Goal: Task Accomplishment & Management: Use online tool/utility

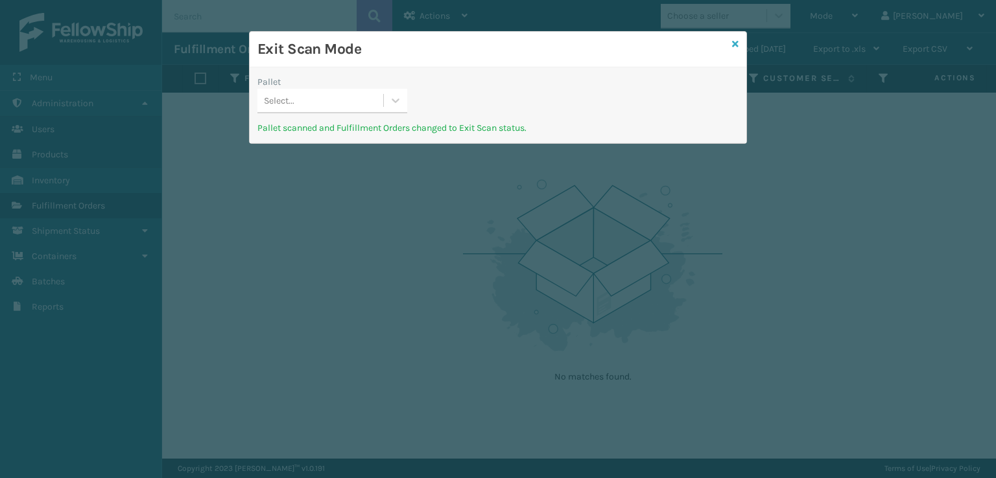
click at [734, 46] on icon at bounding box center [735, 44] width 6 height 9
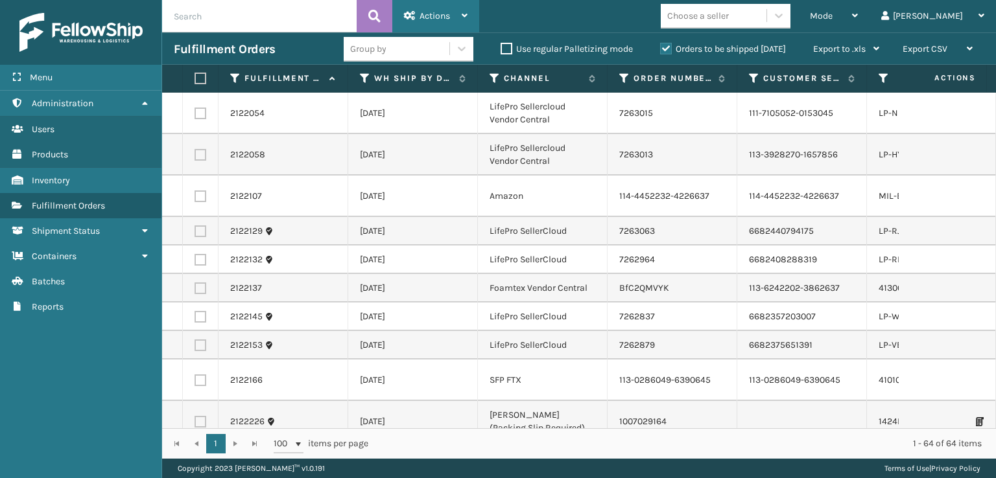
click at [412, 19] on icon at bounding box center [410, 15] width 12 height 9
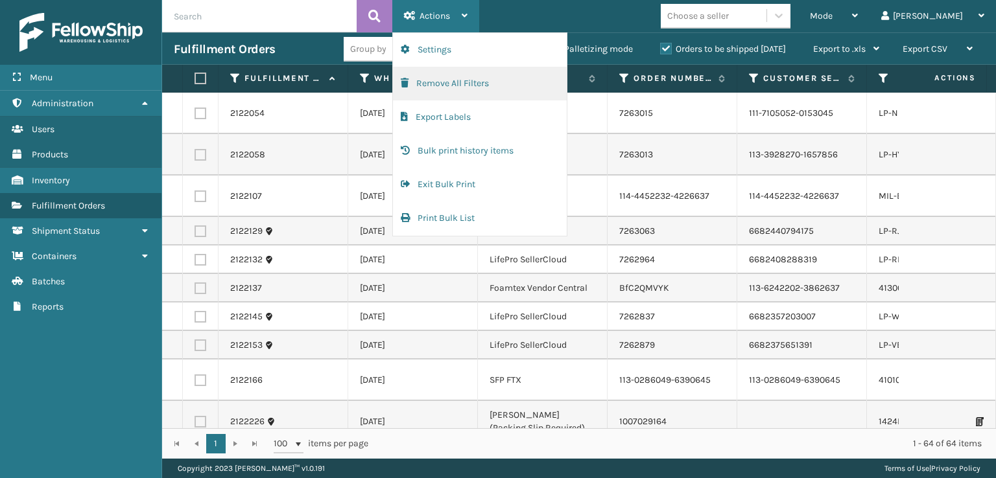
click at [424, 91] on button "Remove All Filters" at bounding box center [480, 84] width 174 height 34
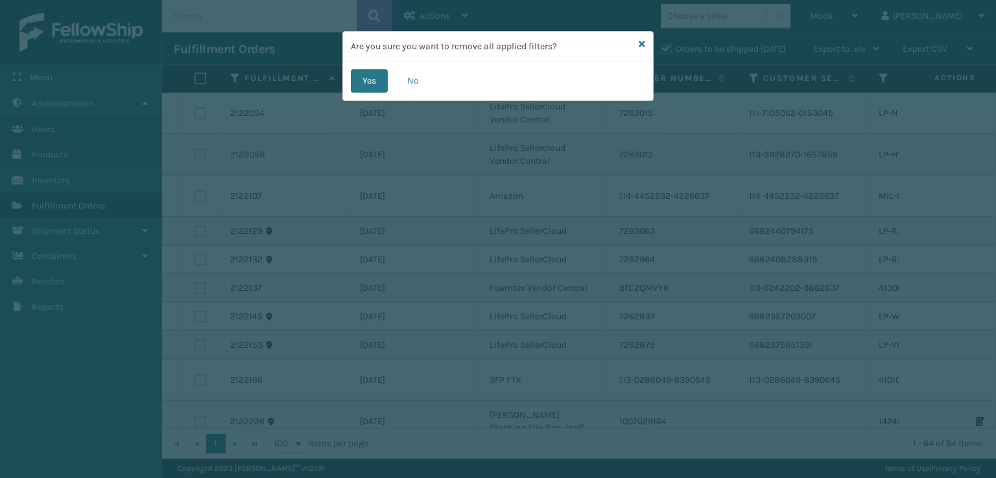
click at [392, 88] on div "Yes No" at bounding box center [498, 81] width 310 height 39
click at [384, 86] on button "Yes" at bounding box center [369, 80] width 37 height 23
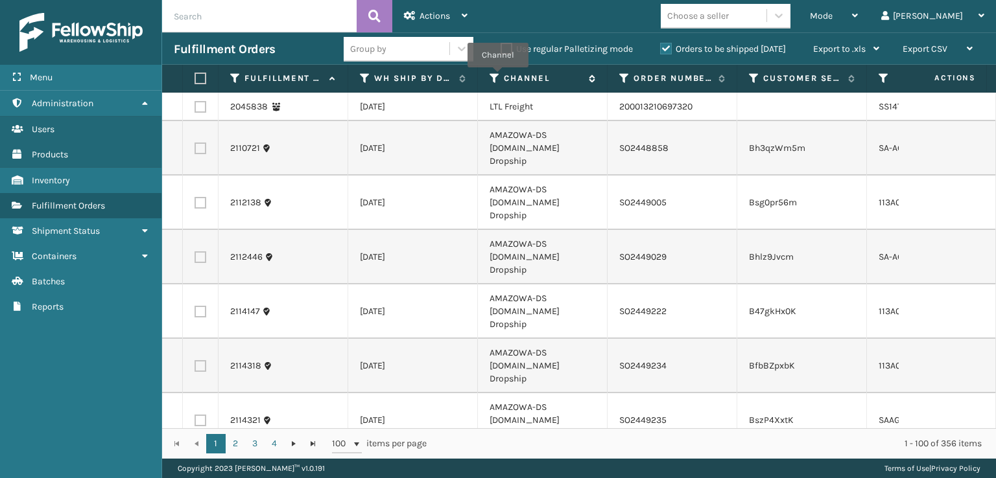
click at [497, 76] on icon at bounding box center [494, 79] width 10 height 12
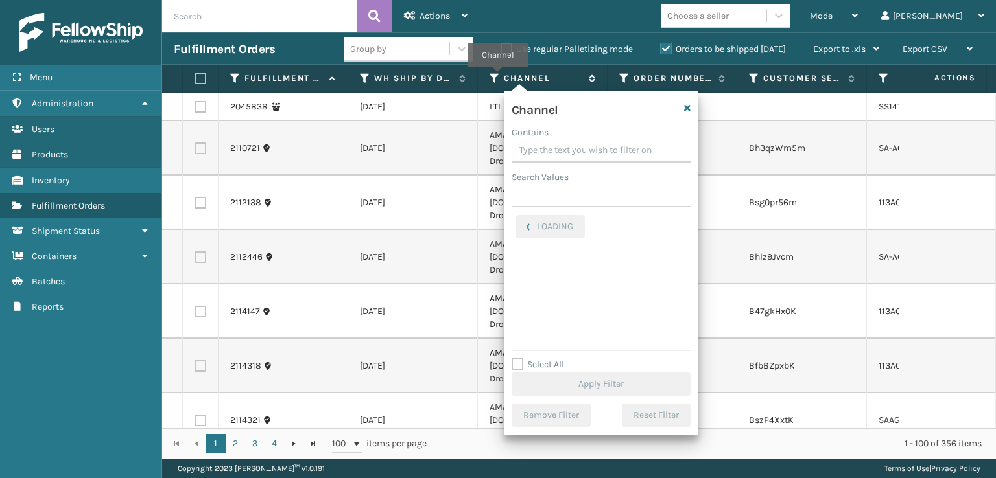
click at [497, 76] on icon at bounding box center [494, 79] width 10 height 12
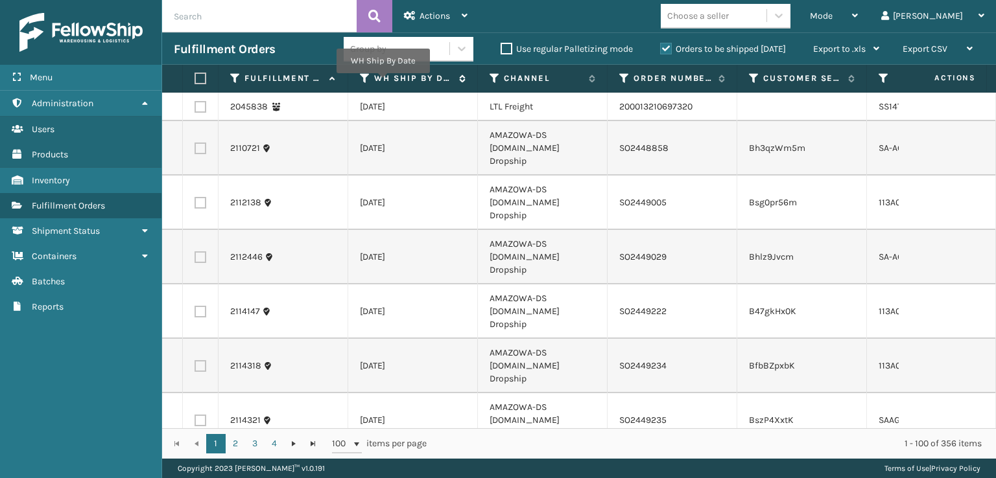
click at [382, 82] on label "WH Ship By Date" at bounding box center [413, 79] width 78 height 12
click at [357, 76] on th "WH Ship By Date" at bounding box center [413, 79] width 130 height 28
click at [360, 76] on icon at bounding box center [365, 79] width 10 height 12
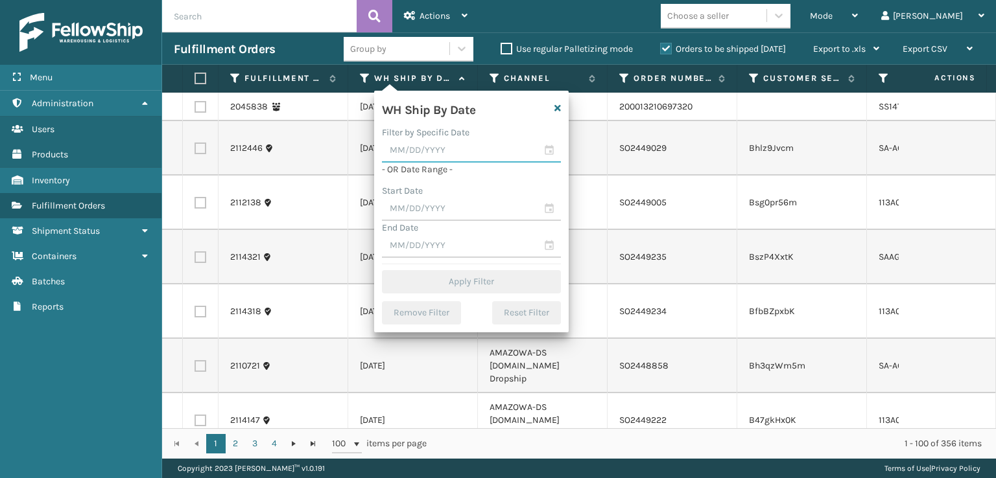
click at [550, 154] on input "text" at bounding box center [471, 150] width 179 height 23
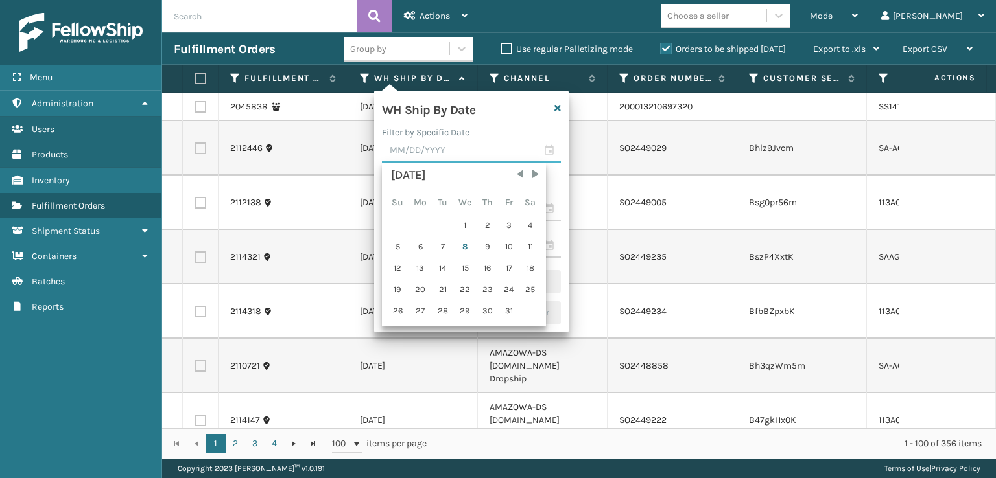
click at [548, 152] on input "text" at bounding box center [471, 150] width 179 height 23
click at [462, 242] on div "8" at bounding box center [464, 246] width 21 height 19
type input "[DATE]"
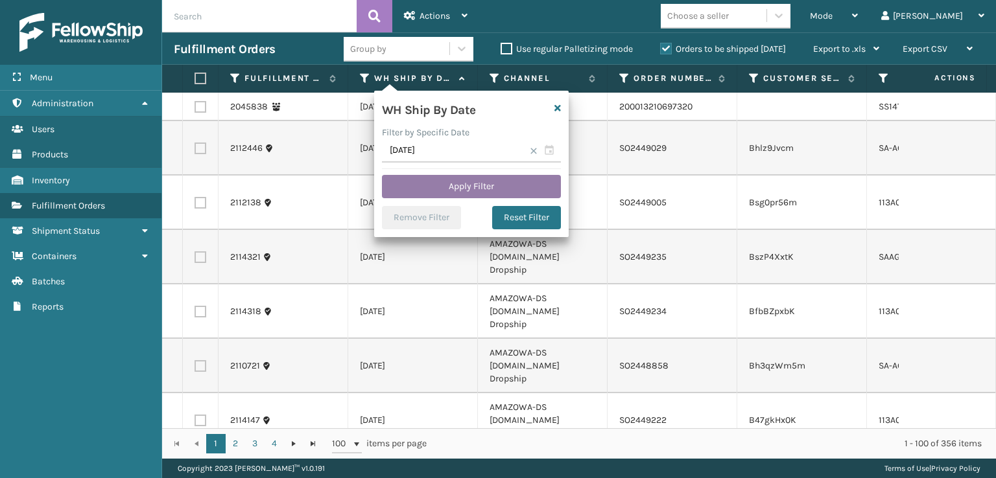
click at [497, 187] on button "Apply Filter" at bounding box center [471, 186] width 179 height 23
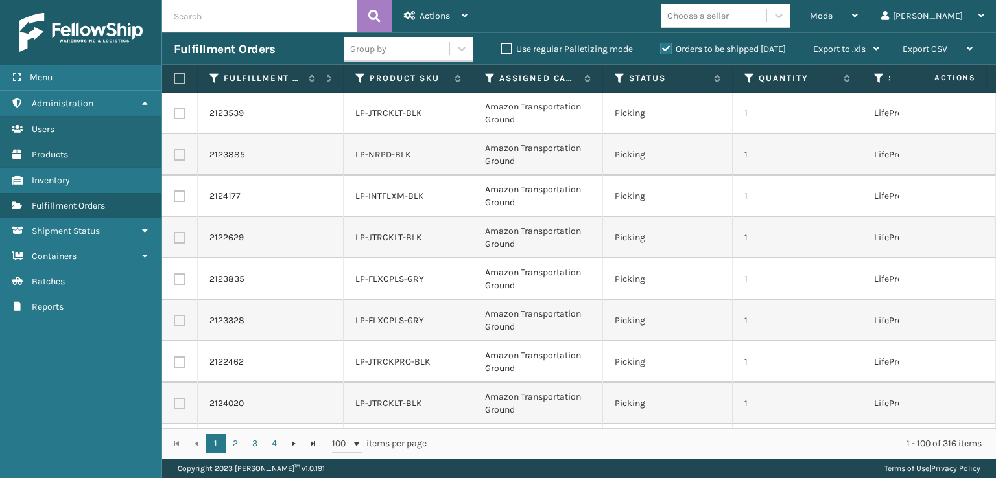
scroll to position [0, 563]
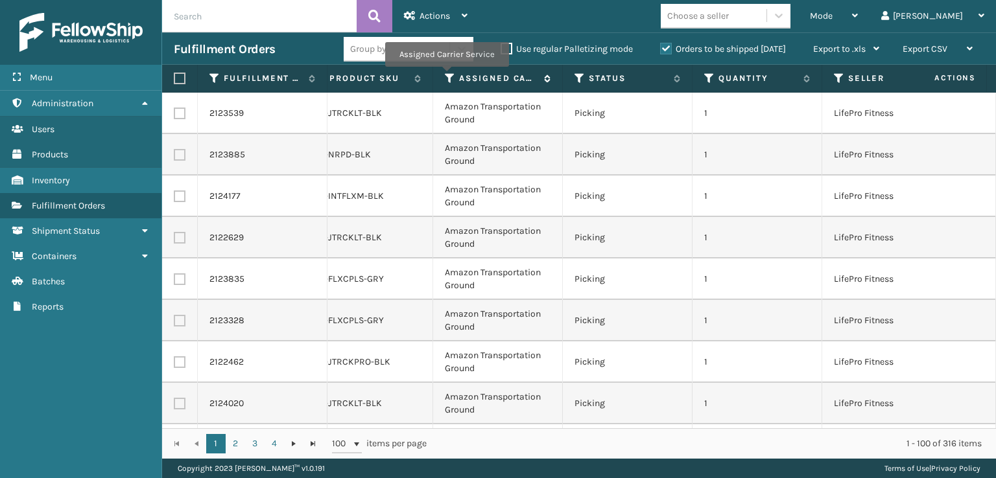
click at [446, 76] on icon at bounding box center [450, 79] width 10 height 12
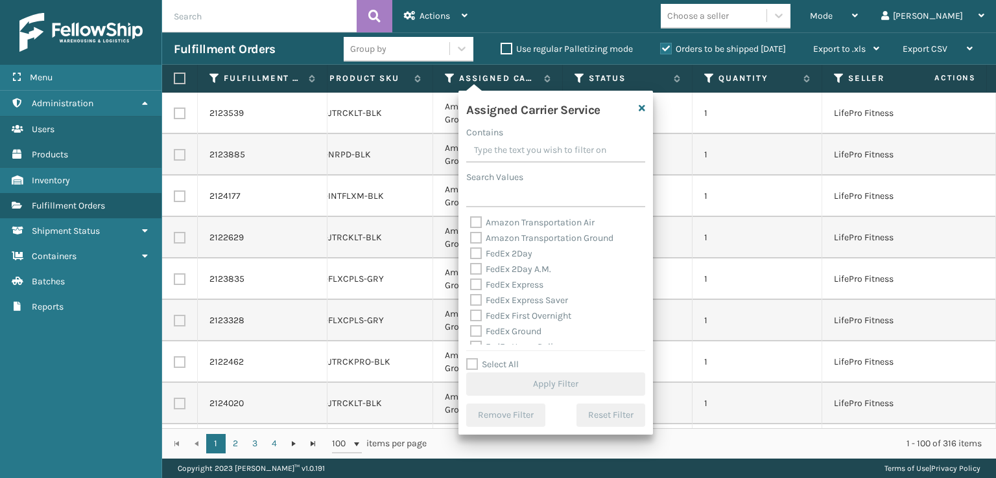
click at [475, 258] on label "FedEx 2Day" at bounding box center [501, 253] width 62 height 11
click at [471, 255] on input "FedEx 2Day" at bounding box center [470, 250] width 1 height 8
checkbox input "true"
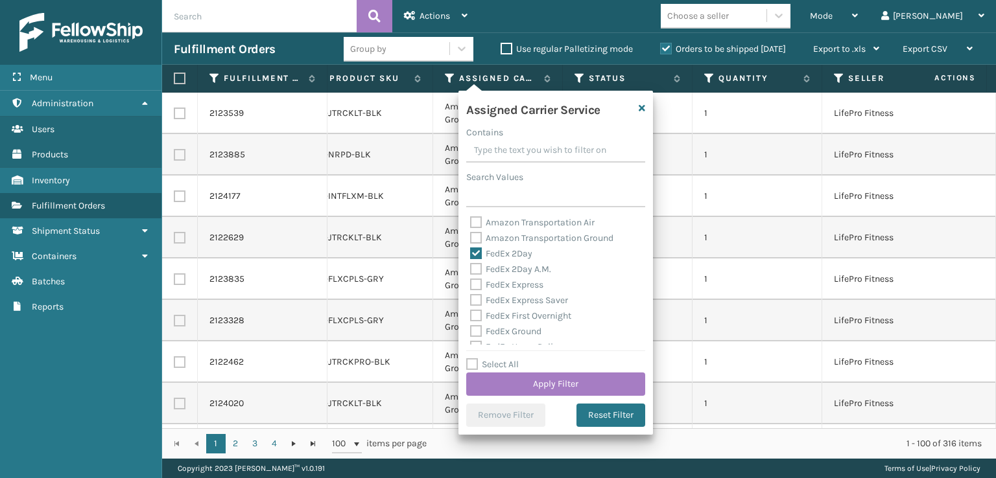
click at [475, 270] on label "FedEx 2Day A.M." at bounding box center [510, 269] width 81 height 11
click at [471, 270] on input "FedEx 2Day A.M." at bounding box center [470, 266] width 1 height 8
checkbox input "true"
click at [476, 284] on label "FedEx Express" at bounding box center [506, 284] width 73 height 11
click at [471, 284] on input "FedEx Express" at bounding box center [470, 281] width 1 height 8
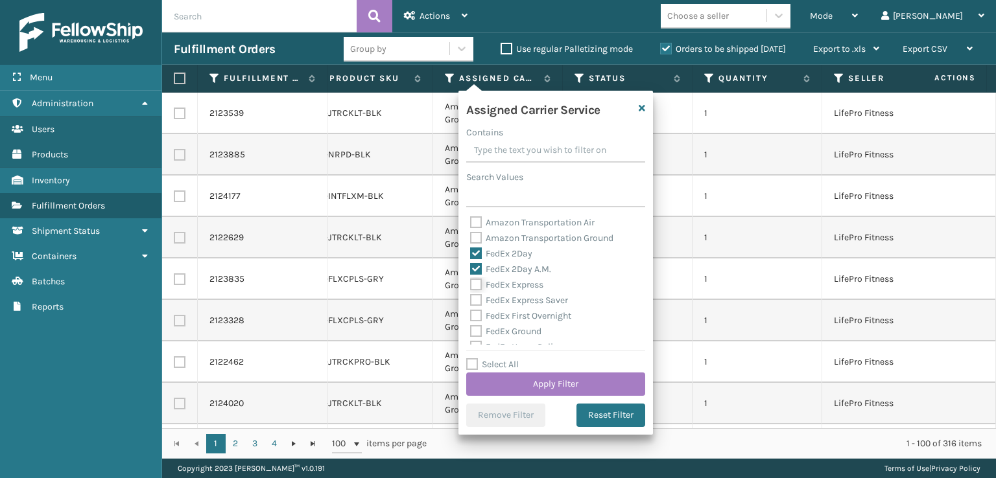
checkbox input "true"
click at [476, 304] on label "FedEx Express Saver" at bounding box center [519, 300] width 98 height 11
click at [471, 301] on input "FedEx Express Saver" at bounding box center [470, 297] width 1 height 8
checkbox input "true"
click at [477, 314] on label "FedEx First Overnight" at bounding box center [520, 316] width 101 height 11
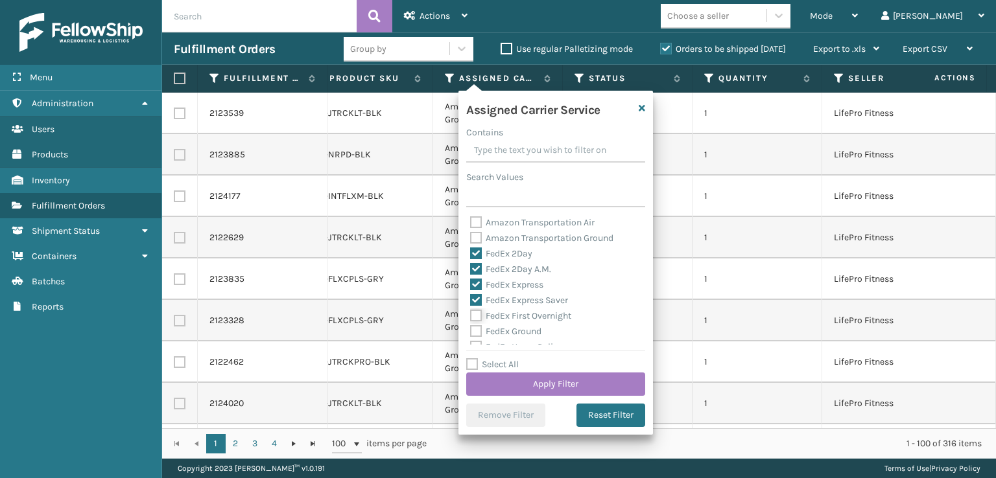
click at [471, 314] on input "FedEx First Overnight" at bounding box center [470, 313] width 1 height 8
checkbox input "true"
click at [475, 268] on label "FedEx Ground" at bounding box center [505, 266] width 71 height 11
click at [471, 268] on input "FedEx Ground" at bounding box center [470, 263] width 1 height 8
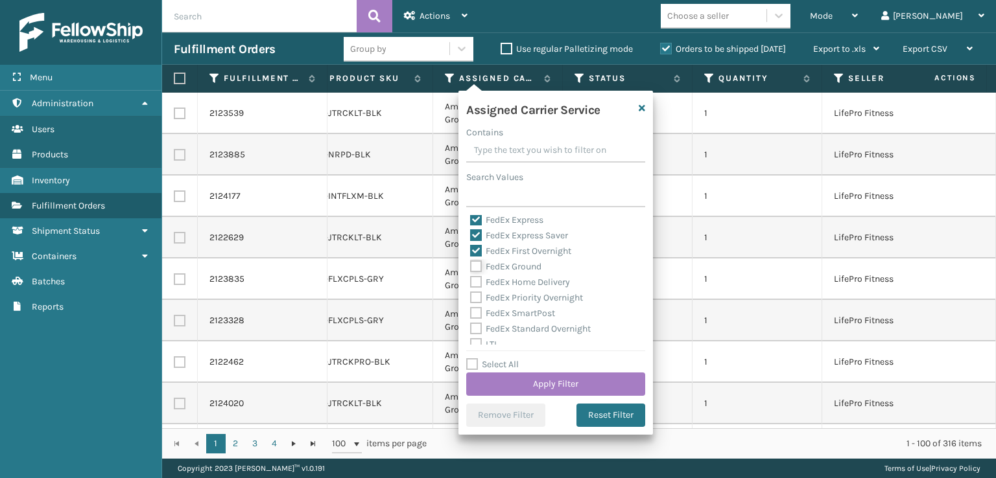
checkbox input "true"
click at [476, 281] on label "FedEx Home Delivery" at bounding box center [520, 282] width 100 height 11
click at [471, 281] on input "FedEx Home Delivery" at bounding box center [470, 279] width 1 height 8
checkbox input "true"
click at [475, 298] on label "FedEx Priority Overnight" at bounding box center [526, 297] width 113 height 11
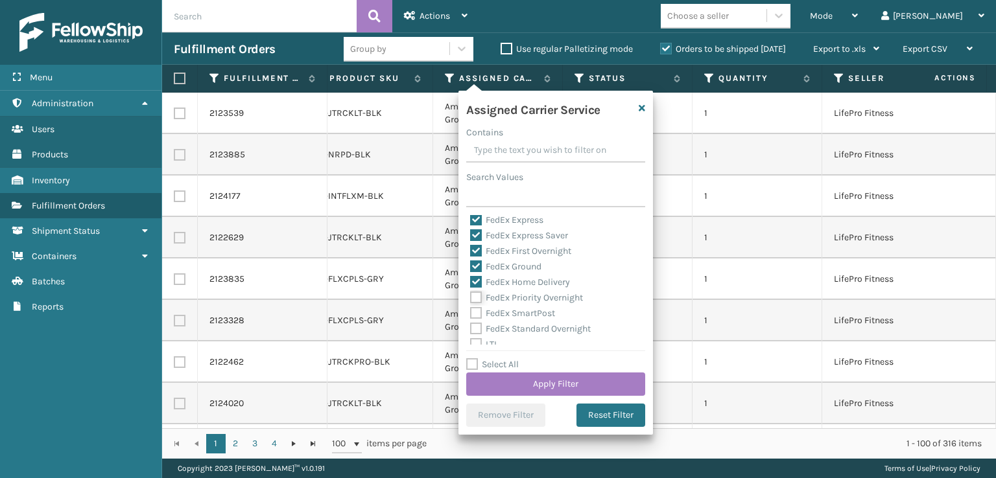
click at [471, 298] on input "FedEx Priority Overnight" at bounding box center [470, 294] width 1 height 8
checkbox input "true"
click at [475, 314] on label "FedEx SmartPost" at bounding box center [512, 313] width 85 height 11
click at [471, 314] on input "FedEx SmartPost" at bounding box center [470, 310] width 1 height 8
checkbox input "true"
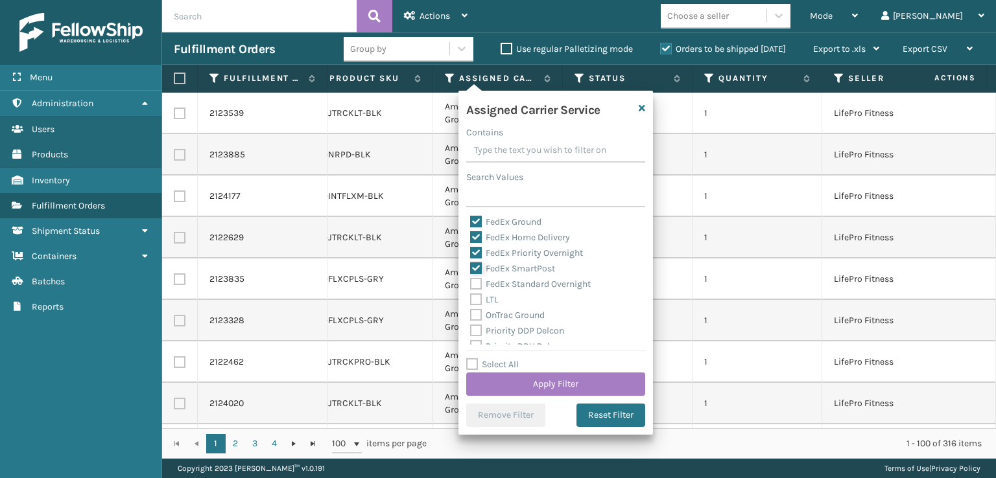
scroll to position [130, 0]
click at [478, 263] on label "FedEx Standard Overnight" at bounding box center [530, 264] width 121 height 11
click at [471, 263] on input "FedEx Standard Overnight" at bounding box center [470, 261] width 1 height 8
checkbox input "true"
click at [475, 298] on label "OnTrac Ground" at bounding box center [507, 295] width 75 height 11
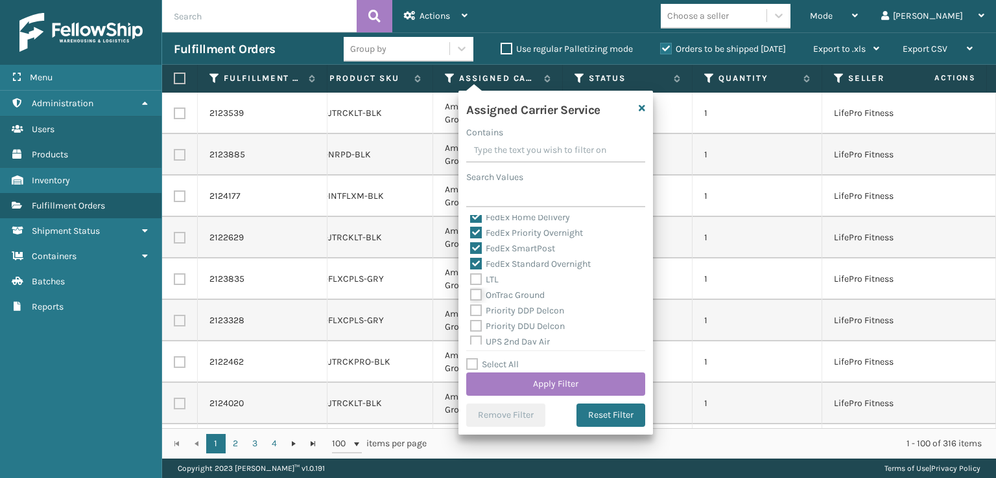
click at [471, 296] on input "OnTrac Ground" at bounding box center [470, 292] width 1 height 8
click at [476, 299] on label "OnTrac Ground" at bounding box center [507, 295] width 75 height 11
click at [471, 296] on input "OnTrac Ground" at bounding box center [470, 292] width 1 height 8
checkbox input "false"
click at [490, 365] on label "Select All" at bounding box center [492, 364] width 53 height 11
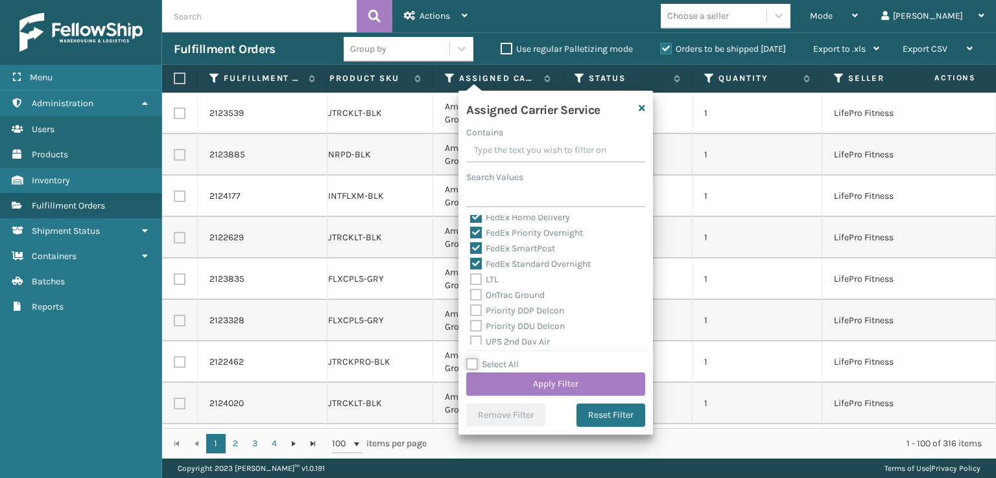
click at [490, 358] on input "Select All" at bounding box center [563, 357] width 194 height 1
checkbox input "true"
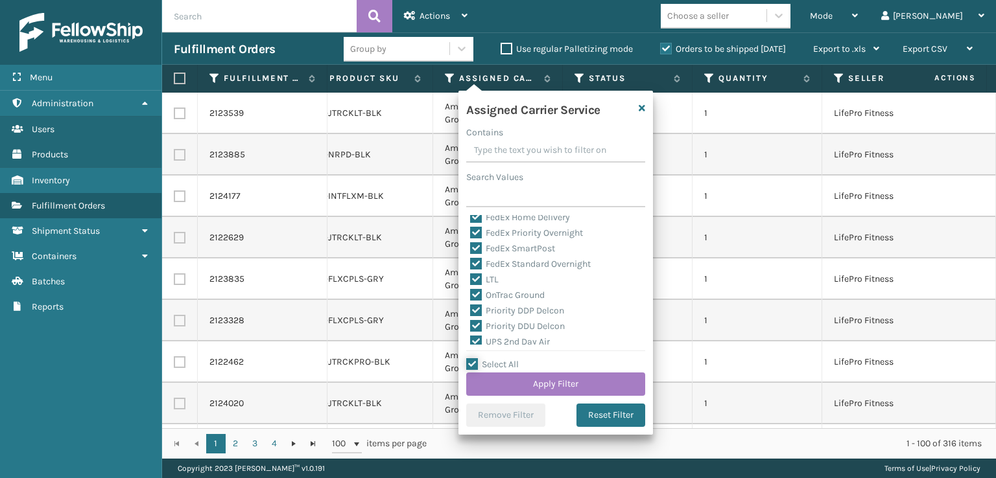
checkbox input "true"
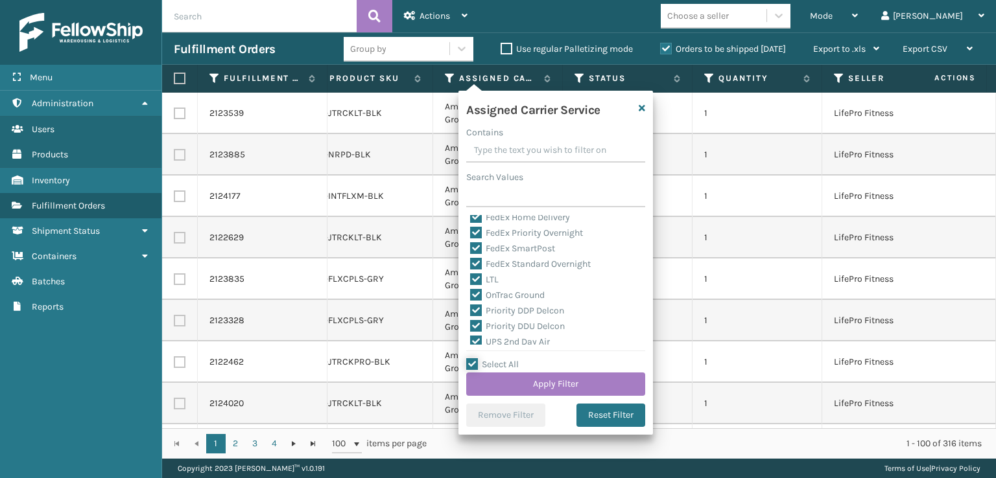
checkbox input "true"
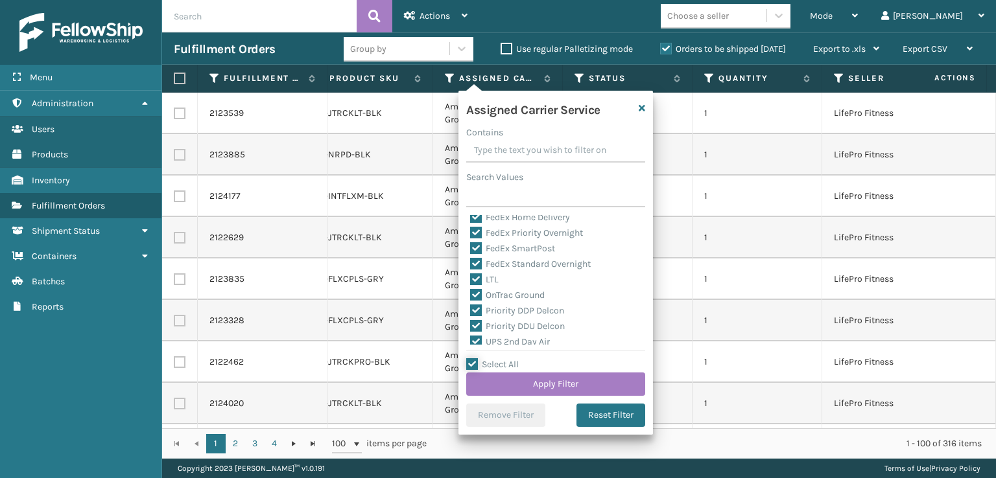
checkbox input "true"
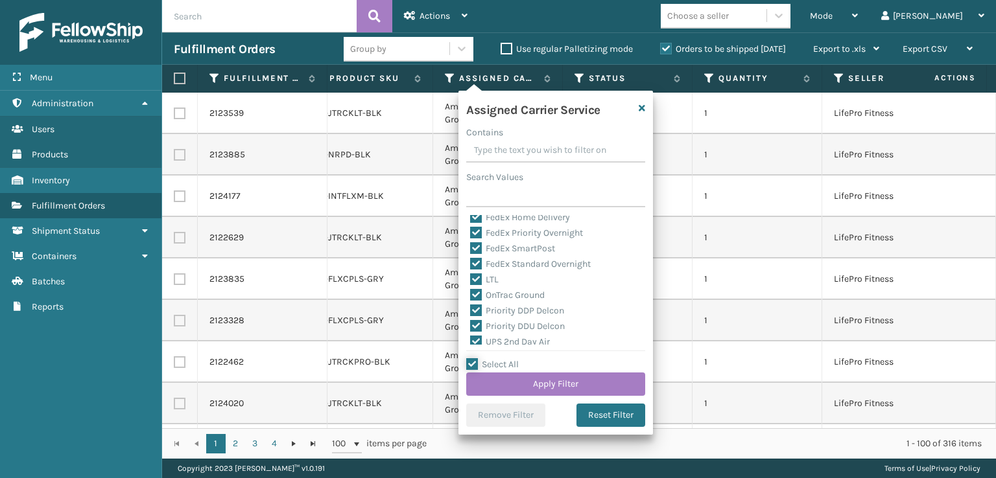
checkbox input "true"
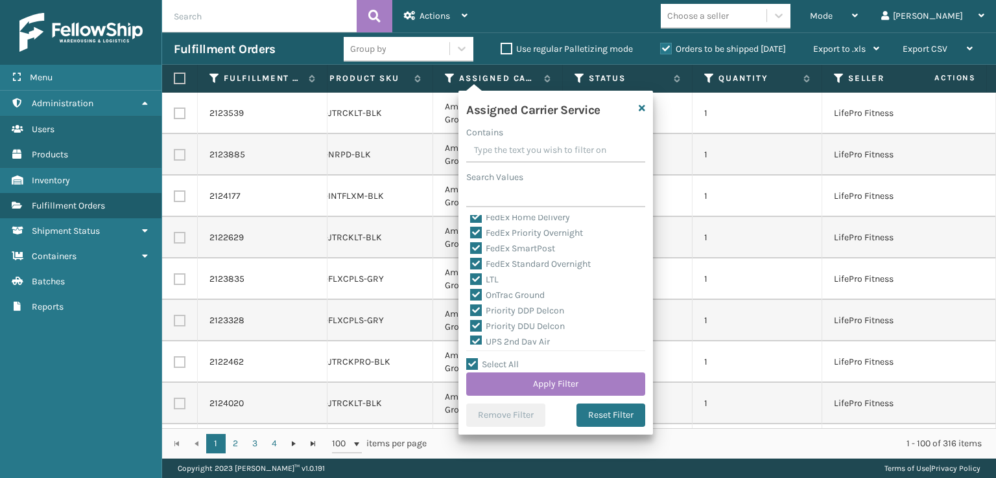
click at [469, 283] on div "Amazon Transportation Air Amazon Transportation Ground FedEx 2Day FedEx 2Day A.…" at bounding box center [555, 280] width 179 height 130
click at [472, 283] on label "LTL" at bounding box center [484, 279] width 29 height 11
click at [471, 281] on input "LTL" at bounding box center [470, 276] width 1 height 8
checkbox input "false"
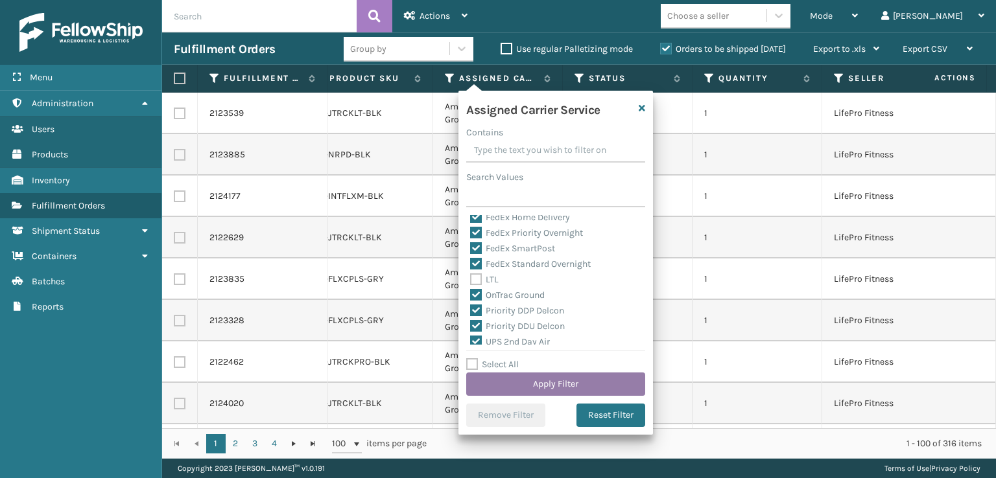
click at [513, 382] on button "Apply Filter" at bounding box center [555, 384] width 179 height 23
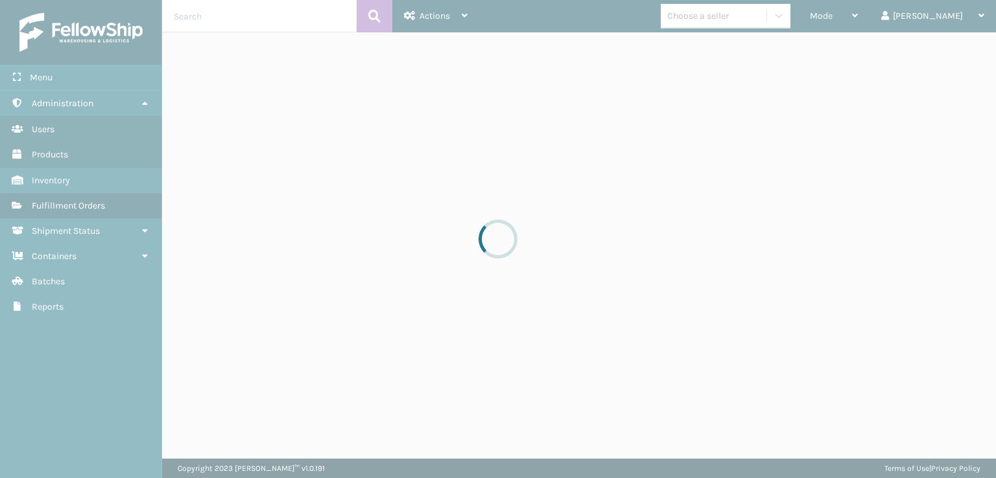
click at [517, 376] on div at bounding box center [498, 239] width 996 height 478
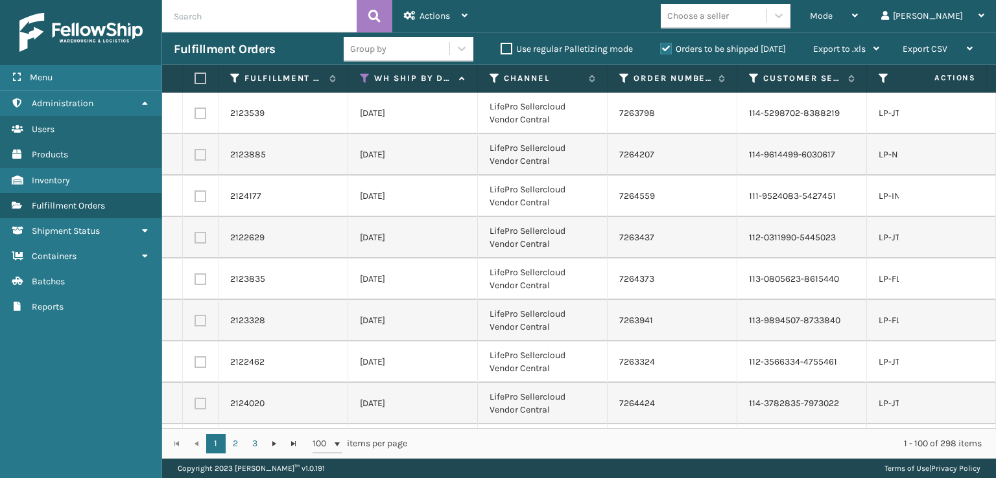
drag, startPoint x: 539, startPoint y: 301, endPoint x: 586, endPoint y: 240, distance: 76.8
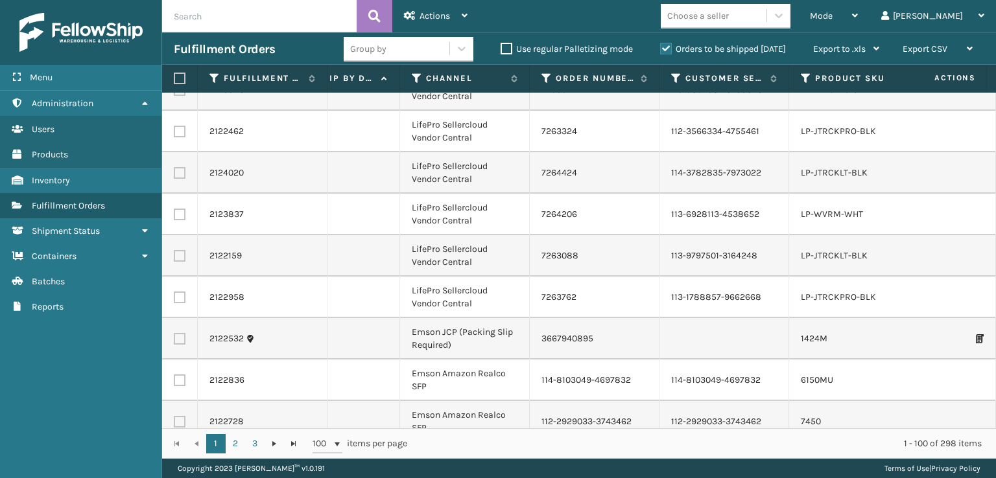
scroll to position [0, 78]
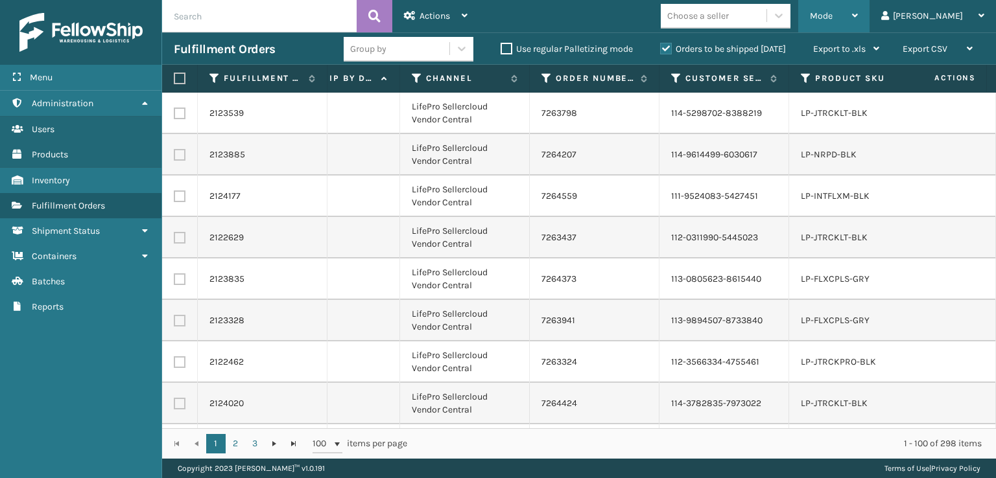
click at [832, 12] on span "Mode" at bounding box center [821, 15] width 23 height 11
click at [440, 14] on span "Actions" at bounding box center [434, 15] width 30 height 11
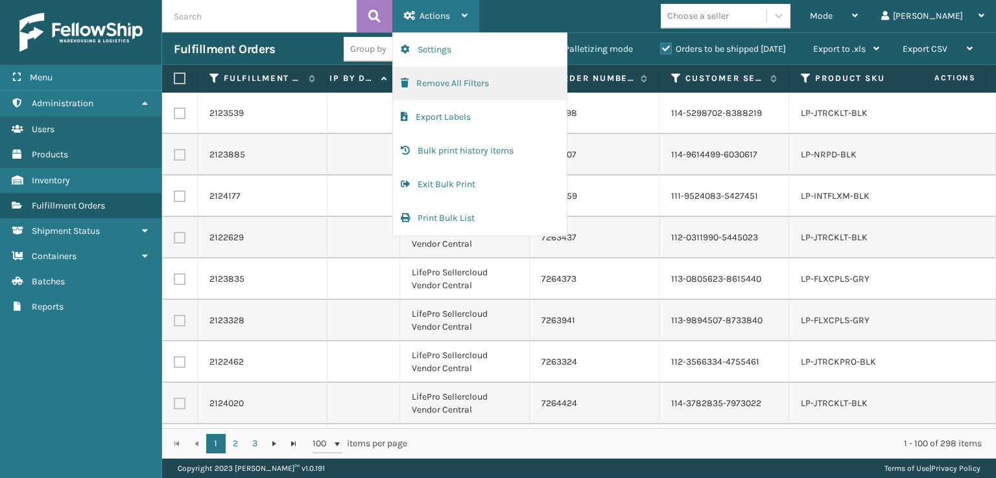
click at [420, 84] on button "Remove All Filters" at bounding box center [480, 84] width 174 height 34
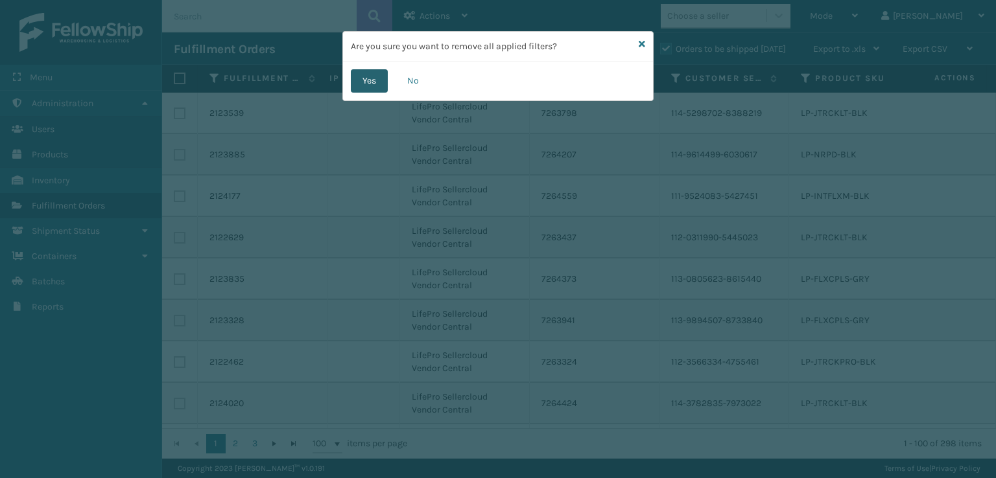
click at [367, 80] on button "Yes" at bounding box center [369, 80] width 37 height 23
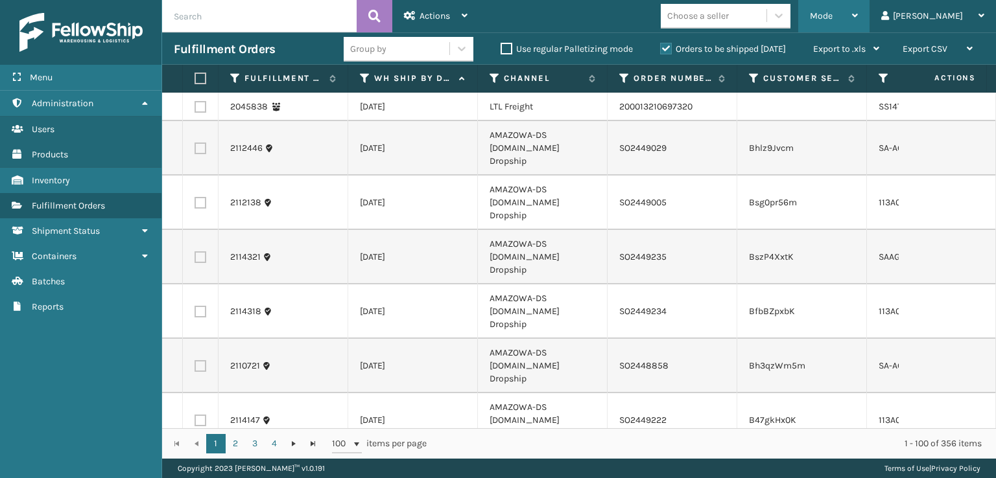
click at [832, 19] on span "Mode" at bounding box center [821, 15] width 23 height 11
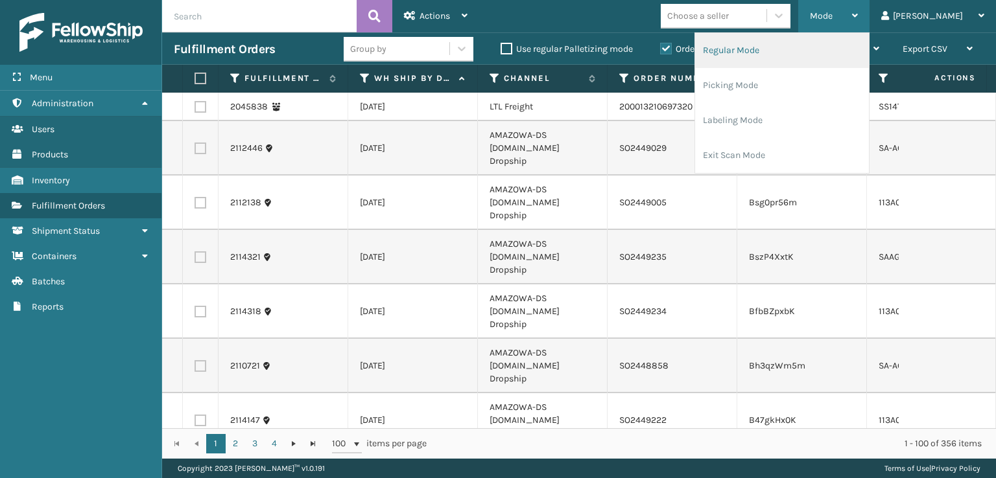
click at [793, 53] on li "Regular Mode" at bounding box center [782, 50] width 174 height 35
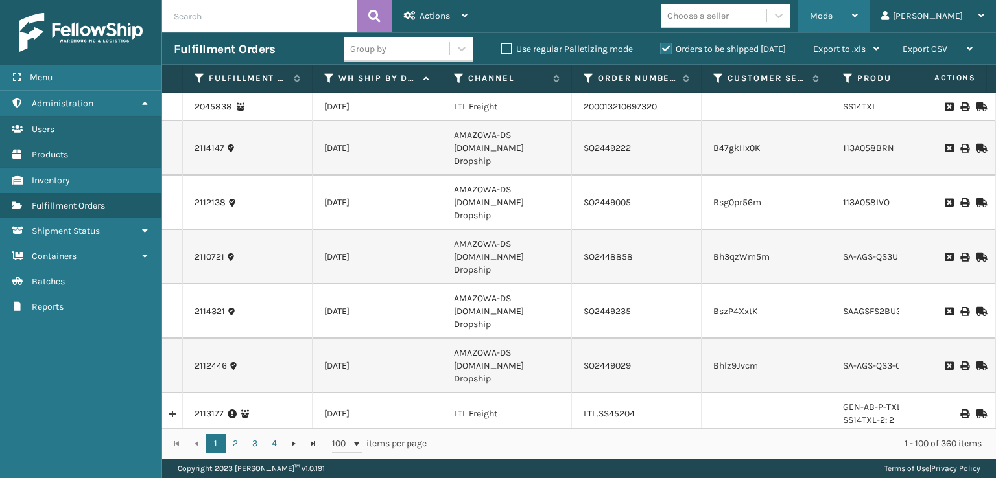
click at [858, 6] on div "Mode" at bounding box center [834, 16] width 48 height 32
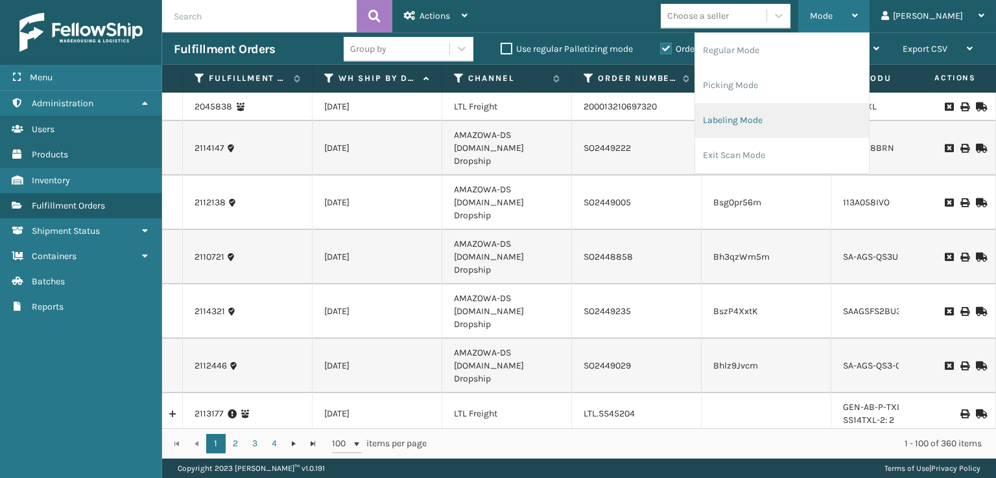
click at [806, 117] on li "Labeling Mode" at bounding box center [782, 120] width 174 height 35
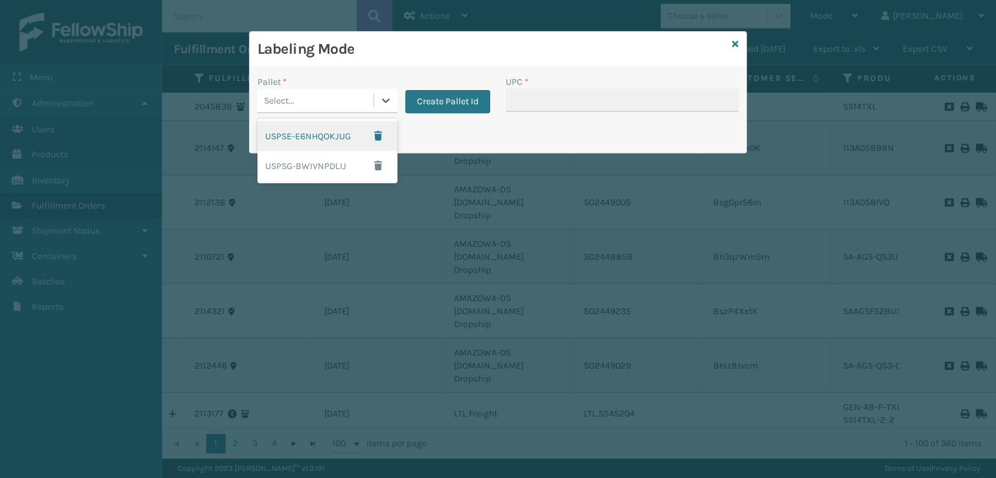
click at [301, 109] on div "Select..." at bounding box center [315, 100] width 116 height 21
click at [417, 102] on button "Create Pallet Id" at bounding box center [447, 101] width 85 height 23
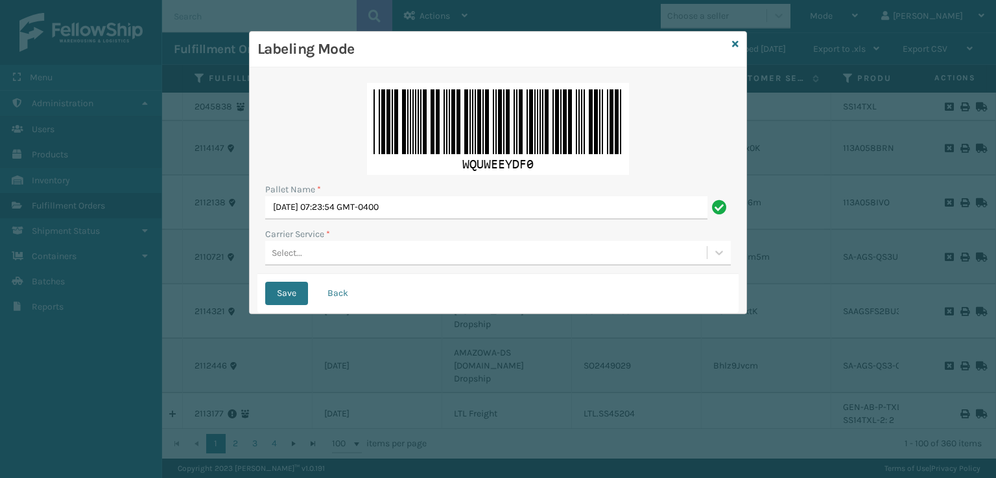
click at [342, 257] on div "Select..." at bounding box center [485, 252] width 441 height 21
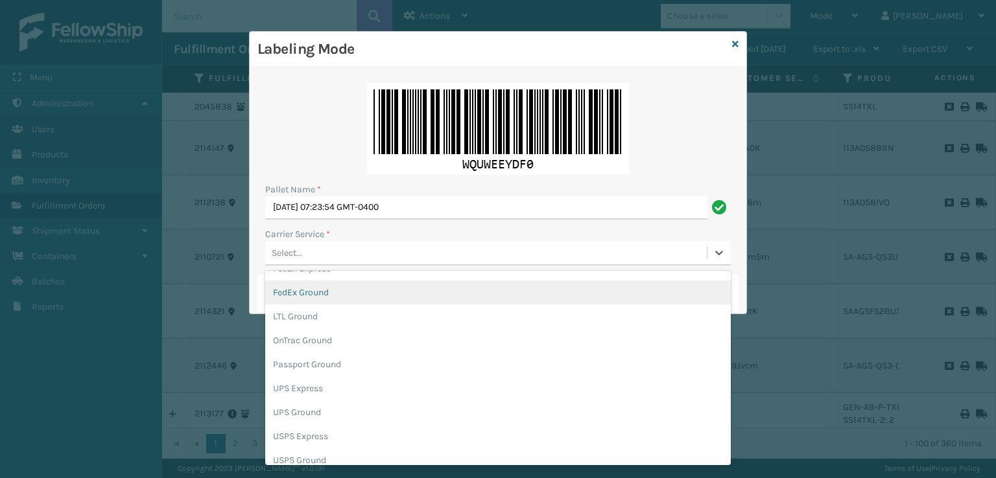
scroll to position [0, 0]
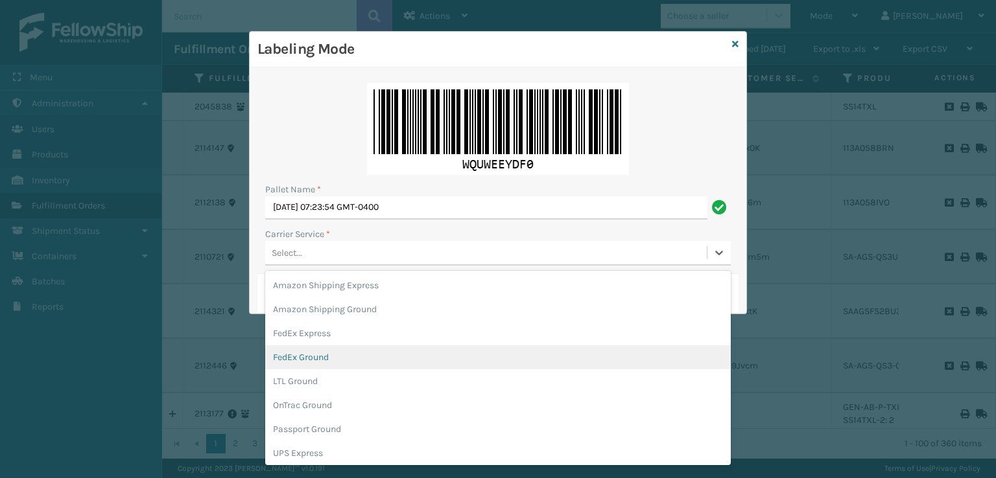
click at [324, 359] on div "FedEx Ground" at bounding box center [497, 358] width 465 height 24
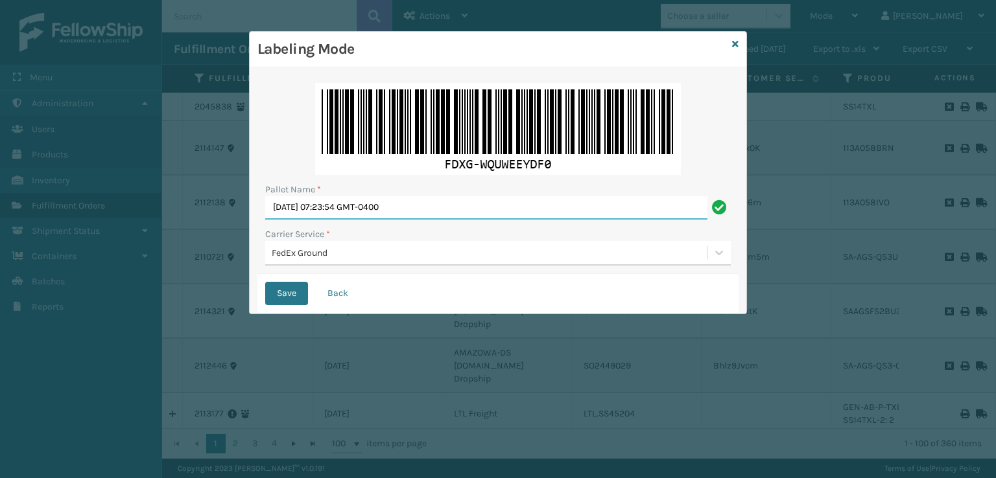
drag, startPoint x: 432, startPoint y: 210, endPoint x: 176, endPoint y: 185, distance: 257.3
click at [176, 183] on div "Labeling Mode Pallet Name * [DATE] 07:23:54 GMT-0400 Carrier Service * FedEx Gr…" at bounding box center [498, 239] width 996 height 478
type input "TFEDZ556079"
click at [265, 282] on button "Save" at bounding box center [286, 293] width 43 height 23
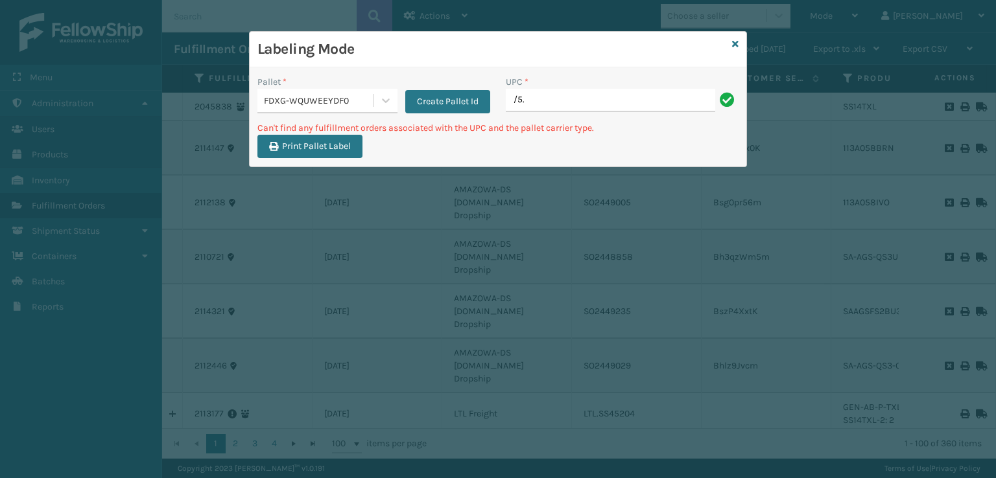
type input "/5."
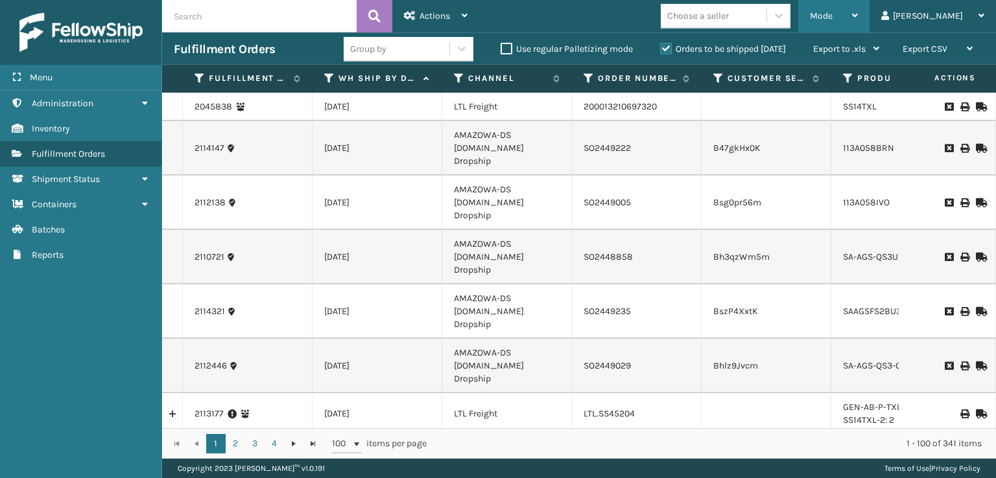
drag, startPoint x: 883, startPoint y: 11, endPoint x: 872, endPoint y: 11, distance: 11.0
click at [832, 11] on span "Mode" at bounding box center [821, 15] width 23 height 11
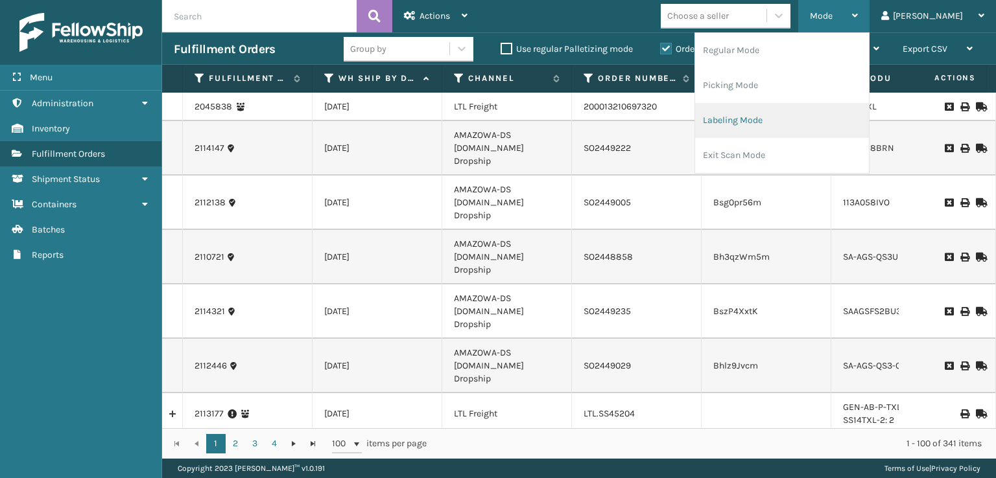
click at [788, 125] on li "Labeling Mode" at bounding box center [782, 120] width 174 height 35
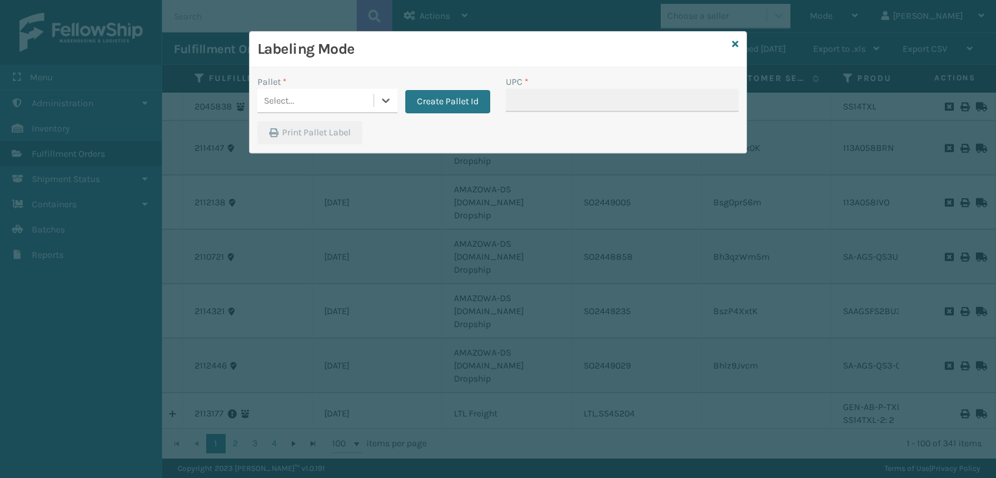
click at [318, 101] on div "Select..." at bounding box center [315, 100] width 116 height 21
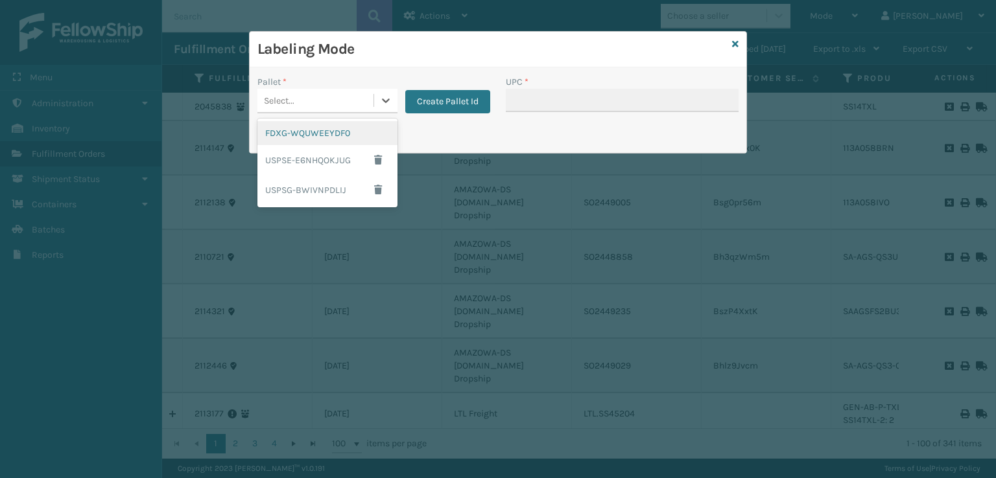
drag, startPoint x: 327, startPoint y: 134, endPoint x: 523, endPoint y: 111, distance: 197.1
click at [333, 130] on div "FDXG-WQUWEEYDF0" at bounding box center [327, 133] width 140 height 24
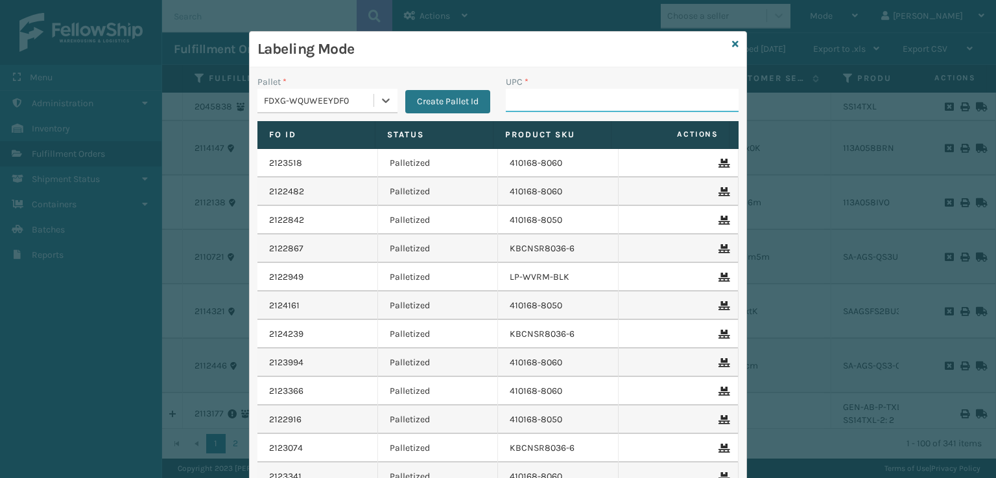
click at [534, 99] on input "UPC *" at bounding box center [622, 100] width 233 height 23
click at [605, 102] on input "UPC *" at bounding box center [622, 100] width 233 height 23
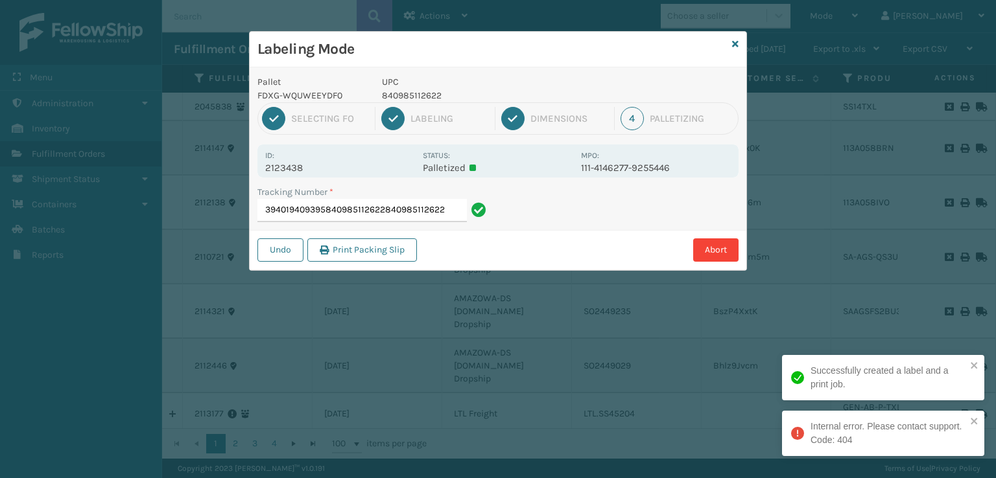
type input "394019409395840985112622840985112622"
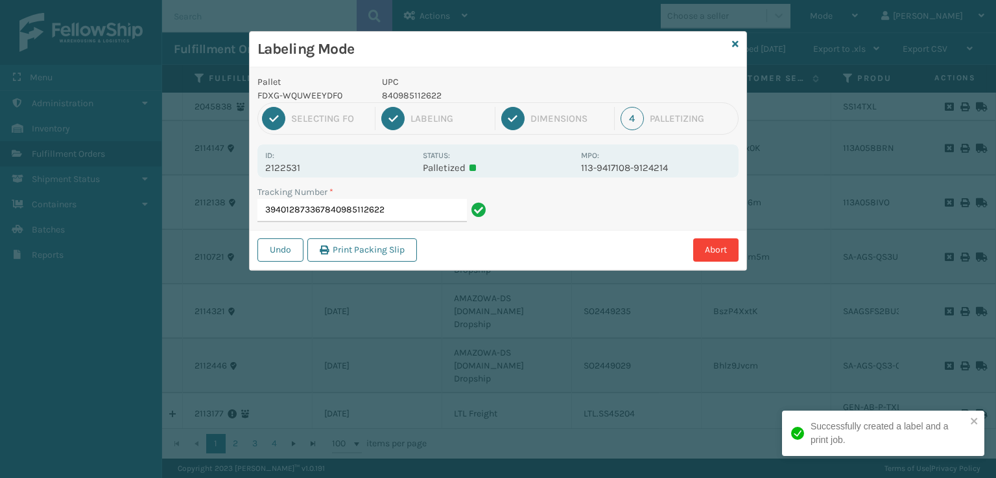
type input "394012873367840985112622"
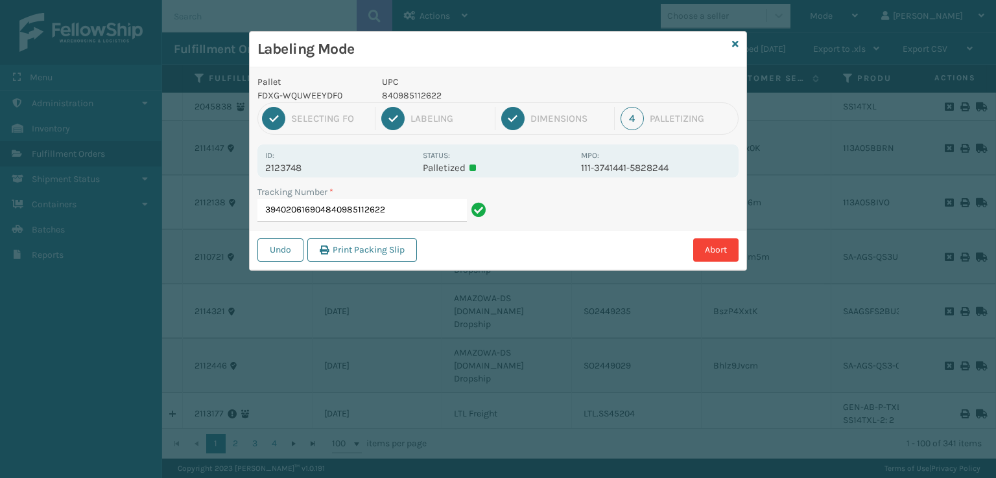
type input "394020616904840985112622"
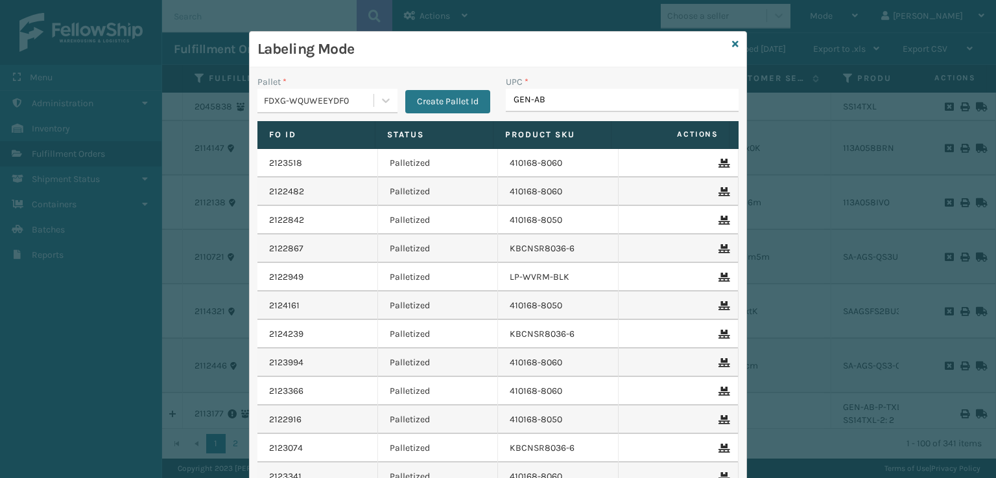
type input "GEN-AB-"
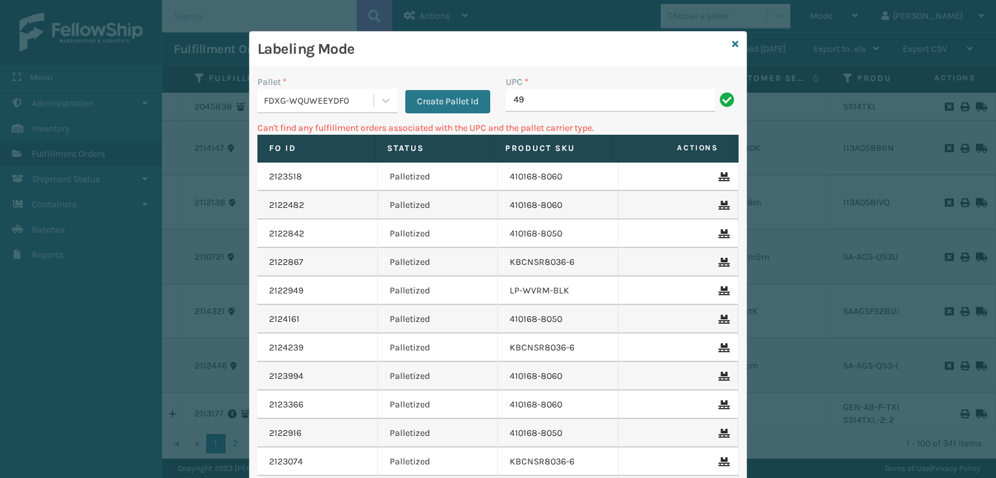
type input "4"
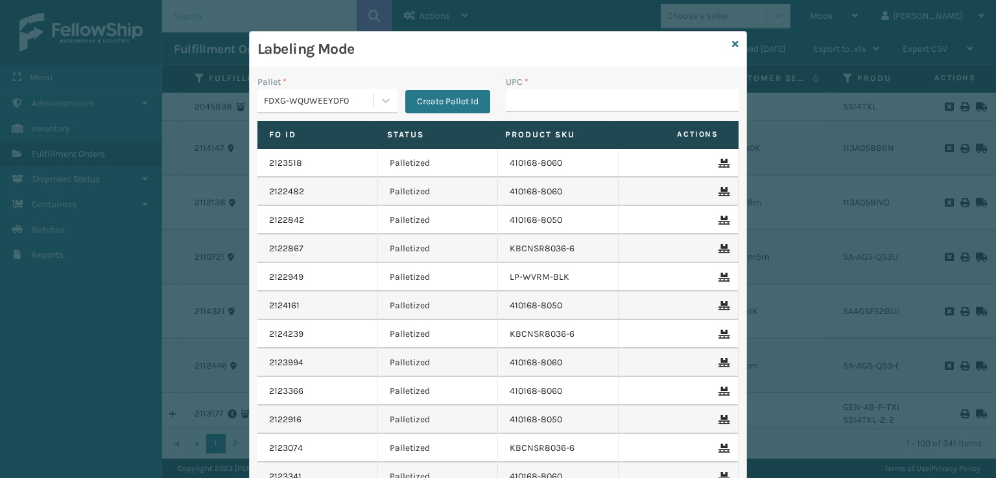
click at [726, 45] on div "Labeling Mode" at bounding box center [498, 50] width 497 height 36
click at [733, 41] on icon at bounding box center [735, 44] width 6 height 9
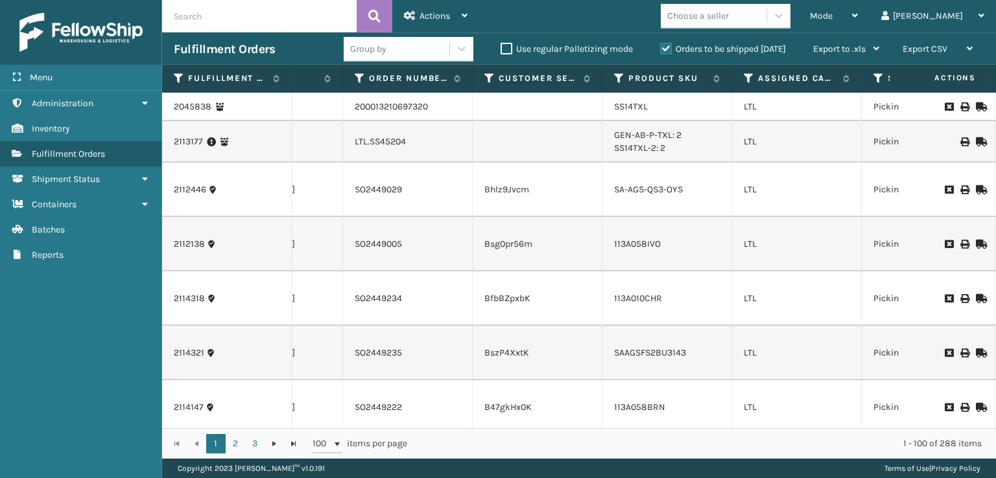
scroll to position [0, 262]
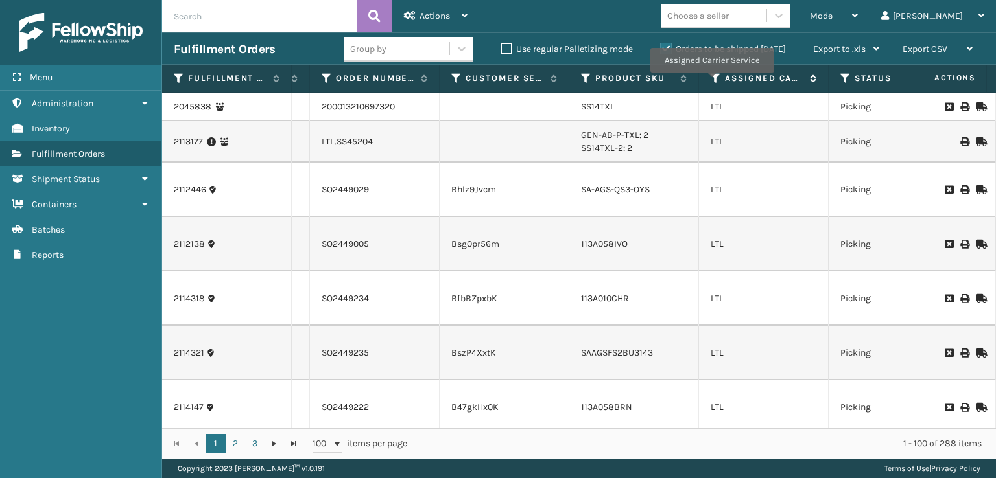
click at [711, 82] on icon at bounding box center [715, 79] width 10 height 12
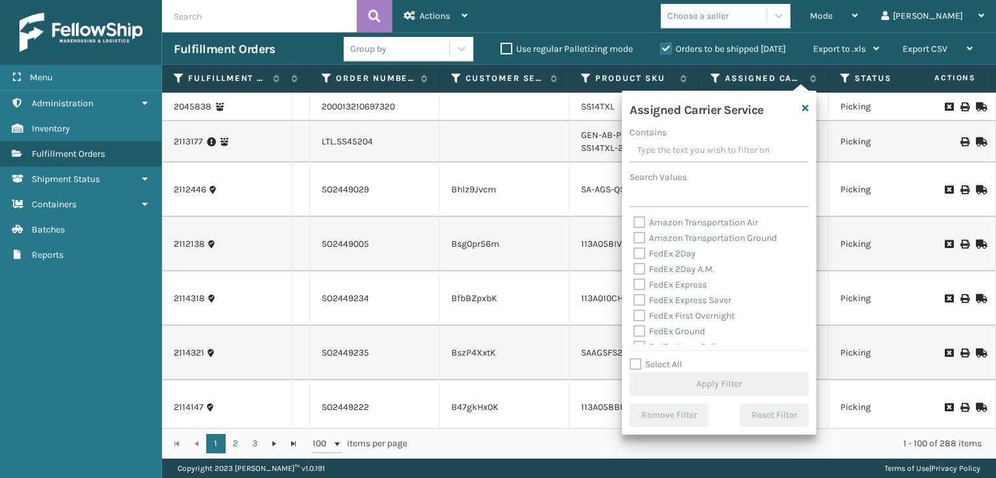
click at [642, 258] on label "FedEx 2Day" at bounding box center [664, 253] width 62 height 11
click at [634, 255] on input "FedEx 2Day" at bounding box center [633, 250] width 1 height 8
checkbox input "true"
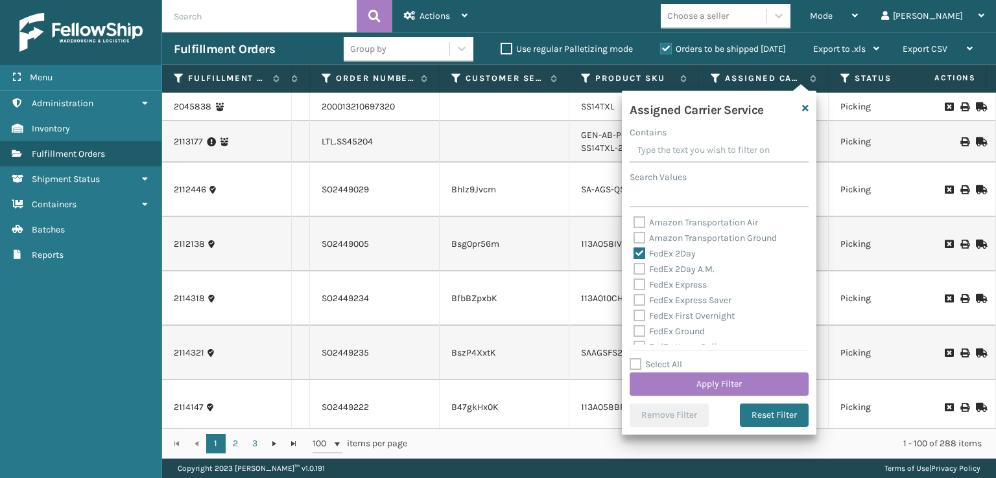
click at [640, 270] on label "FedEx 2Day A.M." at bounding box center [673, 269] width 81 height 11
click at [634, 270] on input "FedEx 2Day A.M." at bounding box center [633, 266] width 1 height 8
checkbox input "true"
click at [641, 285] on label "FedEx Express" at bounding box center [669, 284] width 73 height 11
click at [634, 285] on input "FedEx Express" at bounding box center [633, 281] width 1 height 8
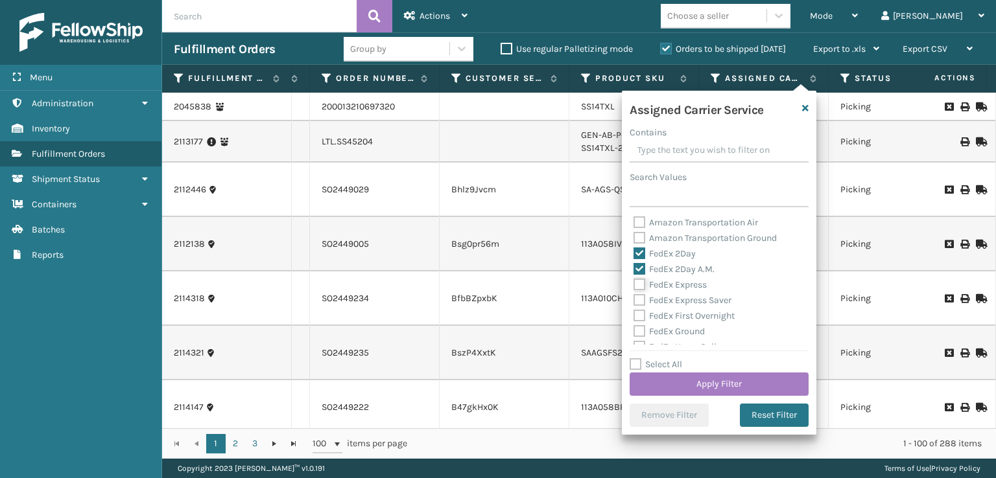
checkbox input "true"
drag, startPoint x: 641, startPoint y: 291, endPoint x: 641, endPoint y: 301, distance: 9.7
click at [641, 295] on div "Amazon Transportation Air Amazon Transportation Ground FedEx 2Day FedEx 2Day A.…" at bounding box center [718, 280] width 179 height 130
click at [641, 304] on label "FedEx Express Saver" at bounding box center [682, 300] width 98 height 11
click at [634, 301] on input "FedEx Express Saver" at bounding box center [633, 297] width 1 height 8
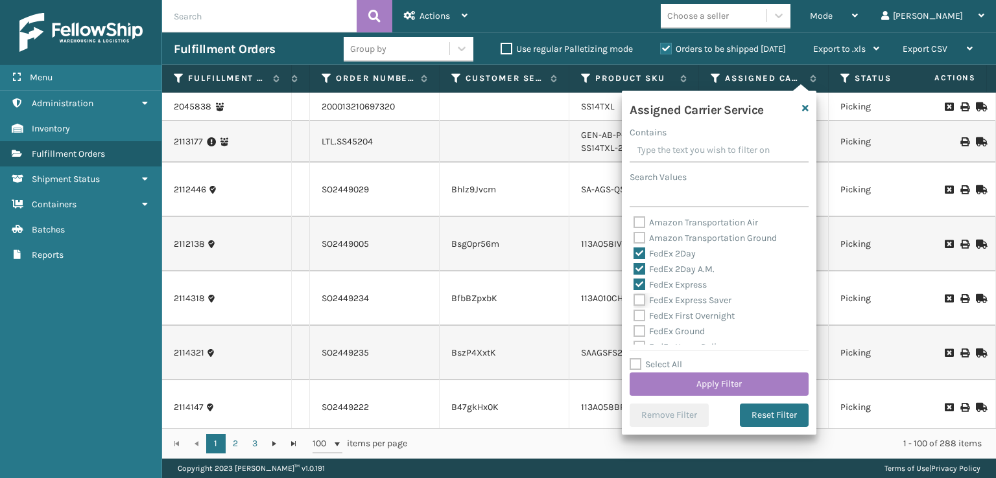
checkbox input "true"
click at [637, 320] on label "FedEx First Overnight" at bounding box center [683, 316] width 101 height 11
click at [634, 317] on input "FedEx First Overnight" at bounding box center [633, 313] width 1 height 8
checkbox input "true"
click at [645, 332] on label "FedEx Ground" at bounding box center [668, 331] width 71 height 11
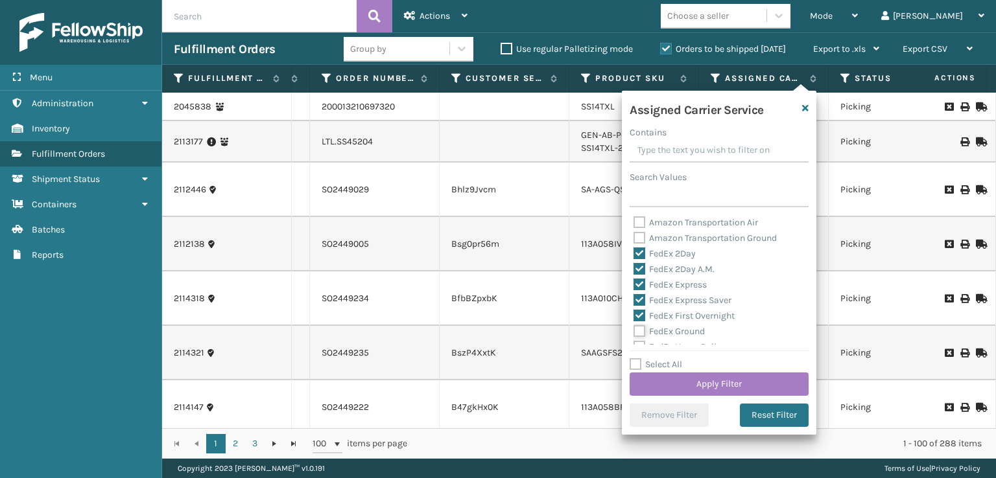
click at [634, 332] on input "FedEx Ground" at bounding box center [633, 328] width 1 height 8
checkbox input "true"
drag, startPoint x: 642, startPoint y: 312, endPoint x: 641, endPoint y: 302, distance: 10.5
click at [642, 311] on label "FedEx SmartPost" at bounding box center [675, 313] width 85 height 11
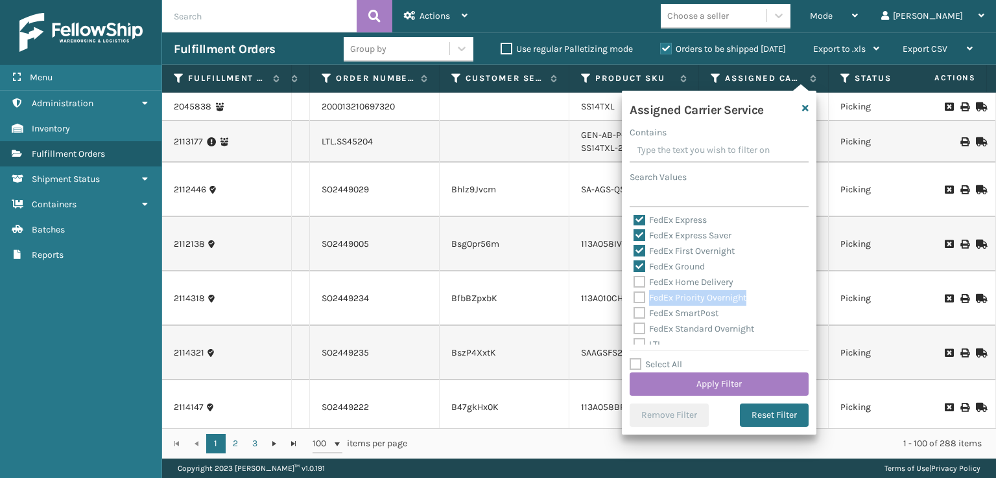
click at [640, 294] on label "FedEx Priority Overnight" at bounding box center [689, 297] width 113 height 11
click at [639, 279] on label "FedEx Home Delivery" at bounding box center [683, 282] width 100 height 11
click at [634, 279] on input "FedEx Home Delivery" at bounding box center [633, 279] width 1 height 8
checkbox input "true"
click at [639, 306] on div "FedEx SmartPost" at bounding box center [718, 314] width 171 height 16
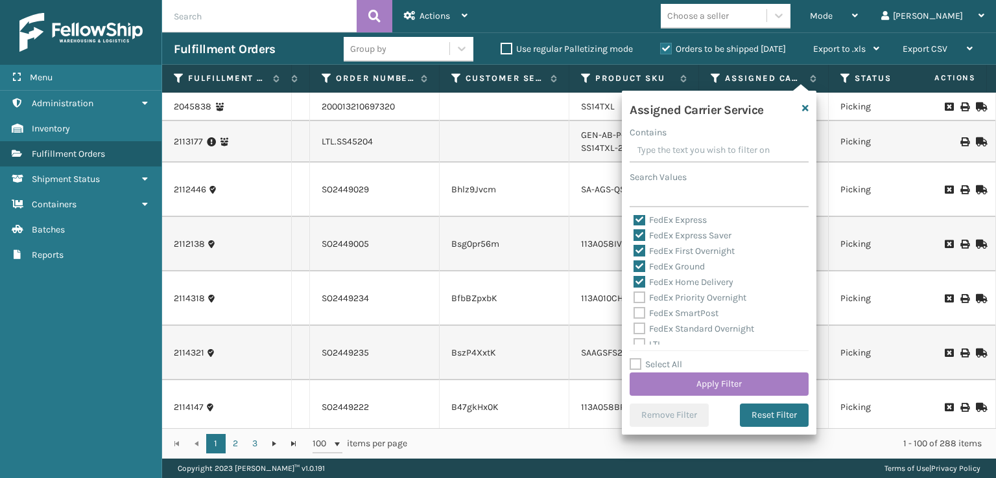
click at [638, 299] on label "FedEx Priority Overnight" at bounding box center [689, 297] width 113 height 11
click at [634, 299] on input "FedEx Priority Overnight" at bounding box center [633, 294] width 1 height 8
checkbox input "true"
click at [638, 318] on label "FedEx SmartPost" at bounding box center [675, 313] width 85 height 11
click at [634, 314] on input "FedEx SmartPost" at bounding box center [633, 310] width 1 height 8
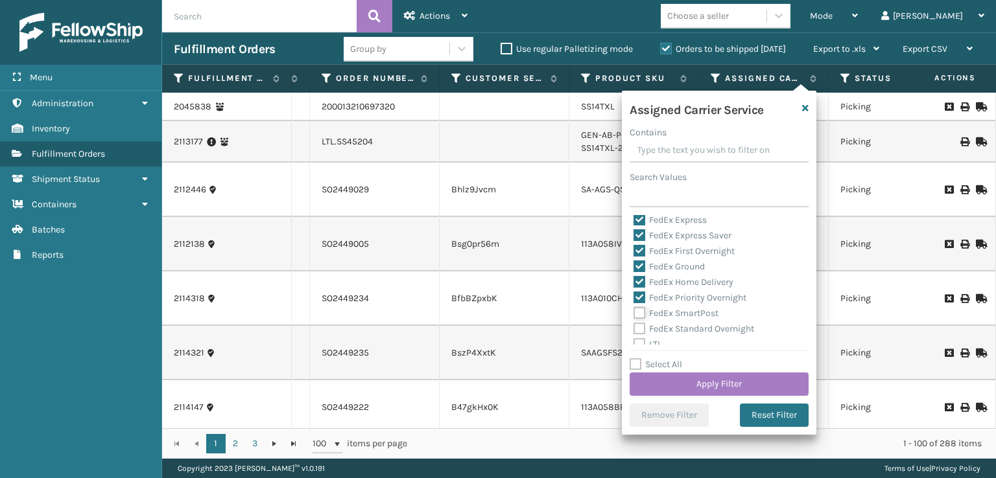
checkbox input "true"
click at [638, 331] on label "FedEx Standard Overnight" at bounding box center [693, 328] width 121 height 11
click at [634, 330] on input "FedEx Standard Overnight" at bounding box center [633, 326] width 1 height 8
checkbox input "true"
click at [690, 387] on button "Apply Filter" at bounding box center [718, 384] width 179 height 23
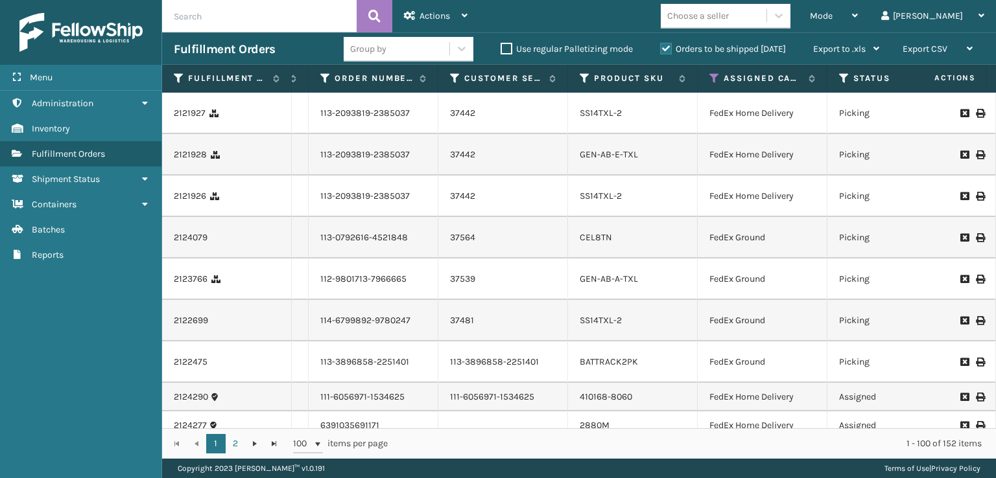
scroll to position [0, 353]
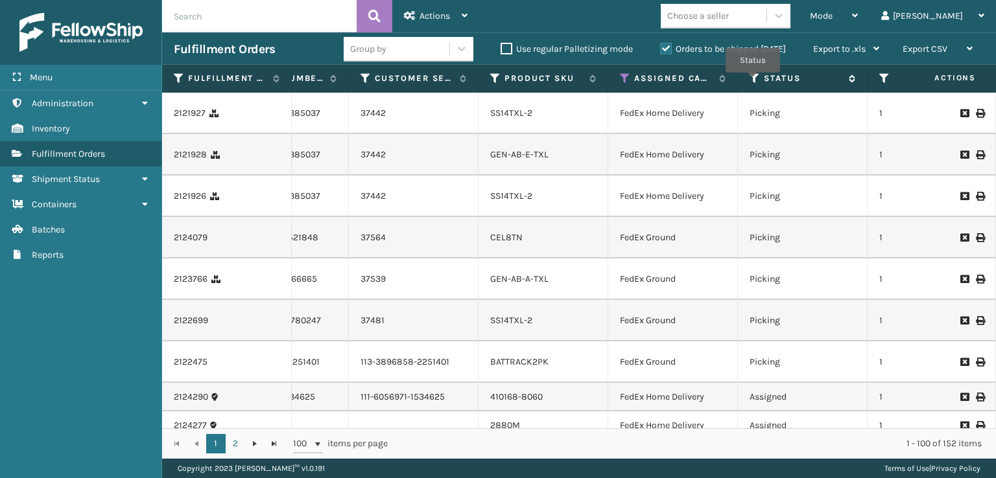
click at [753, 81] on icon at bounding box center [754, 79] width 10 height 12
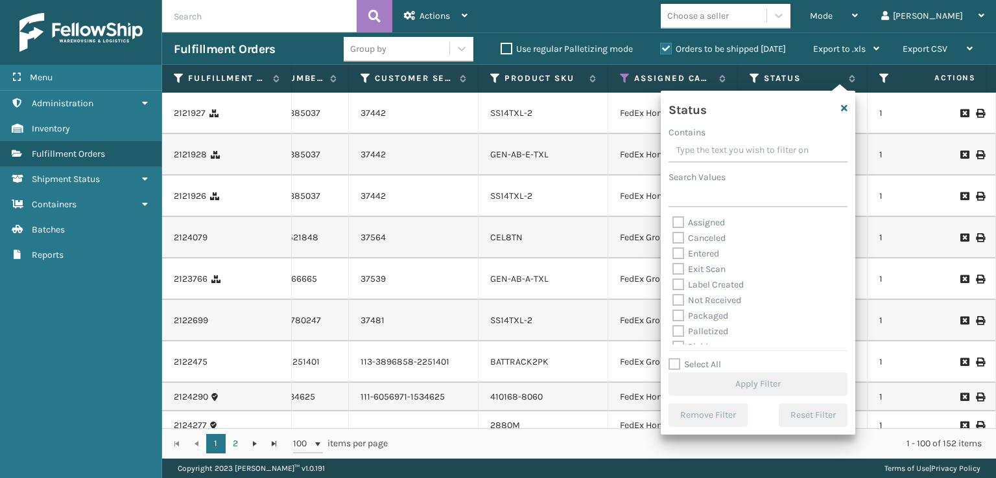
scroll to position [65, 0]
click at [684, 281] on label "Picking" at bounding box center [695, 282] width 46 height 11
click at [673, 281] on input "Picking" at bounding box center [672, 279] width 1 height 8
checkbox input "true"
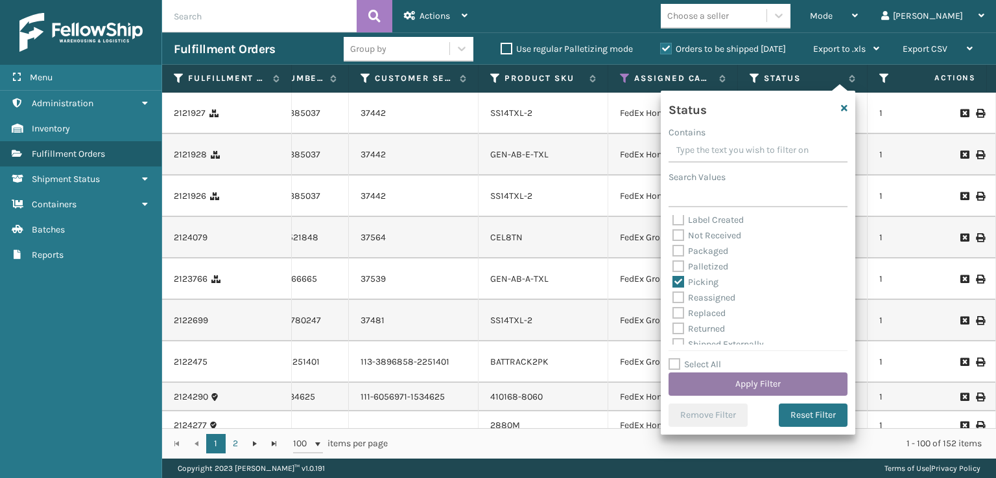
click at [735, 383] on button "Apply Filter" at bounding box center [757, 384] width 179 height 23
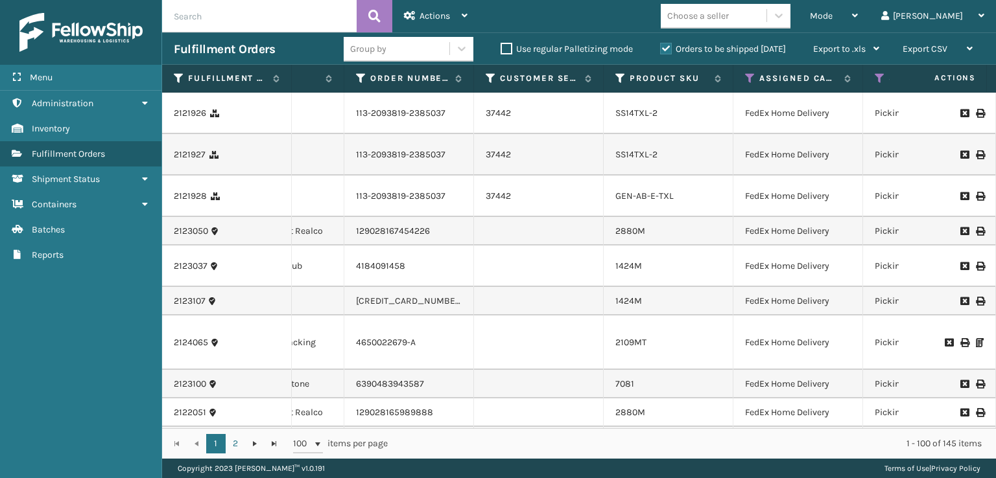
scroll to position [0, 0]
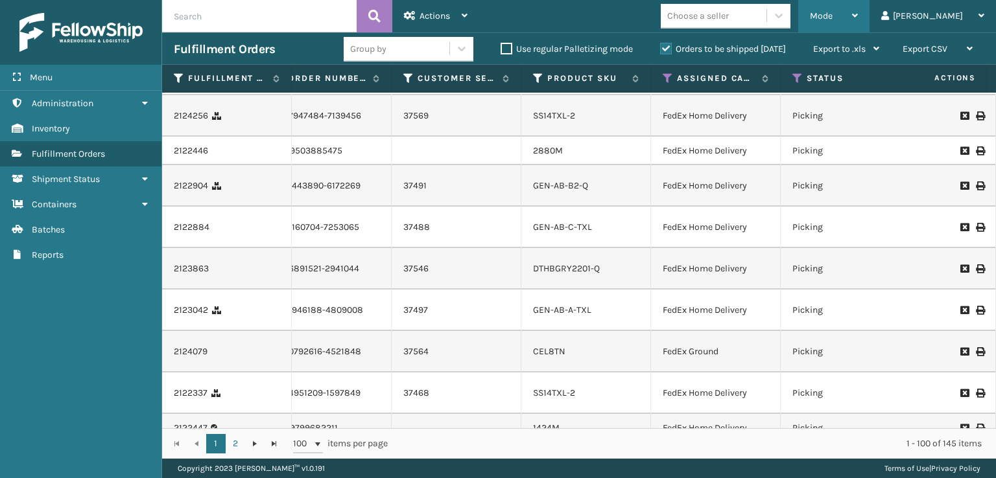
click at [832, 18] on span "Mode" at bounding box center [821, 15] width 23 height 11
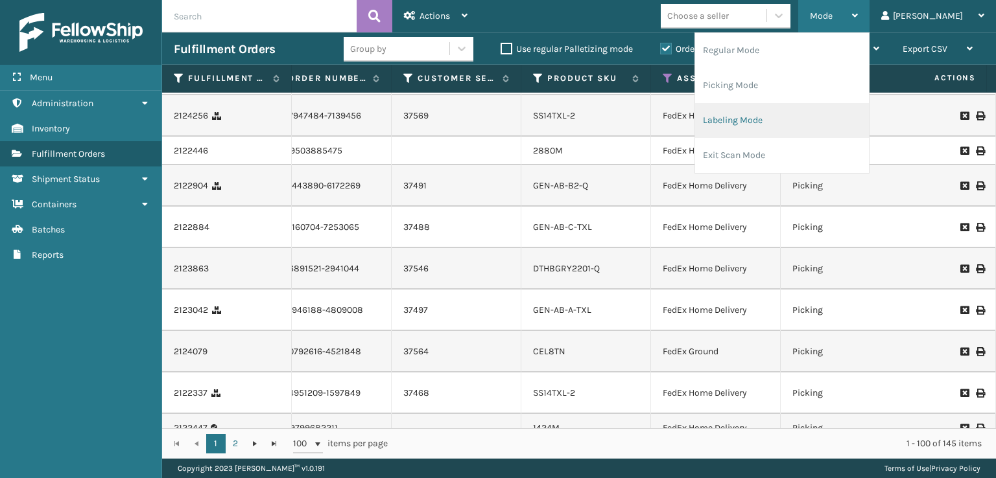
click at [785, 130] on li "Labeling Mode" at bounding box center [782, 120] width 174 height 35
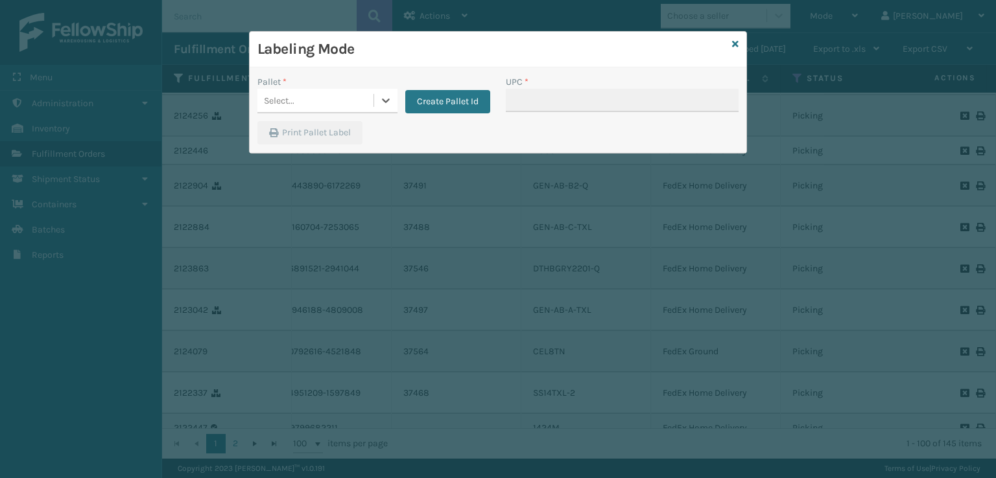
click at [348, 104] on div "Select..." at bounding box center [315, 100] width 116 height 21
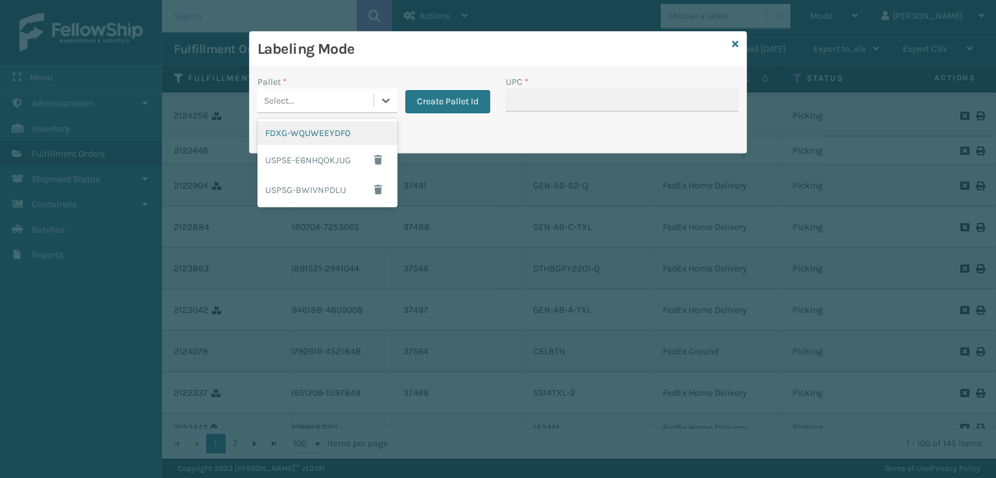
click at [338, 122] on div "FDXG-WQUWEEYDF0" at bounding box center [327, 133] width 140 height 24
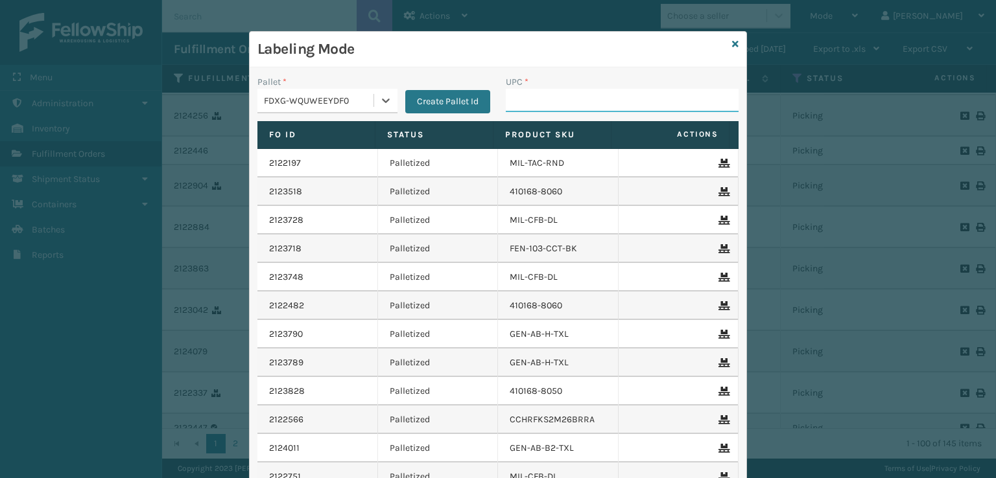
click at [523, 104] on input "UPC *" at bounding box center [622, 100] width 233 height 23
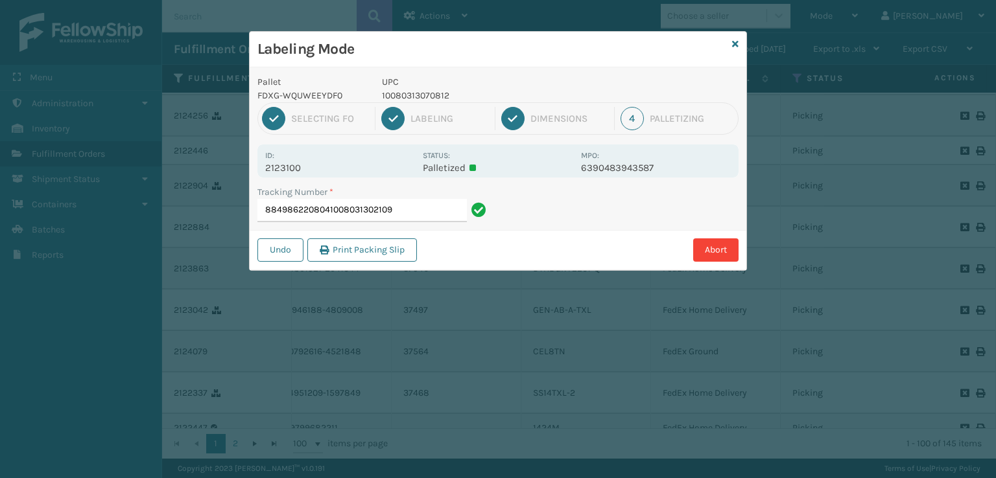
type input "88498622080410080313021098"
type input "884981196881080313064012"
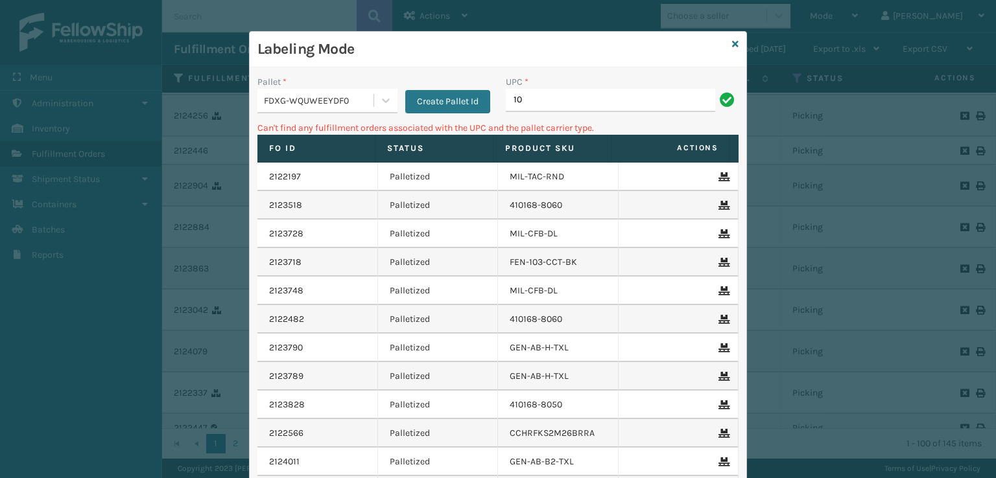
type input "1"
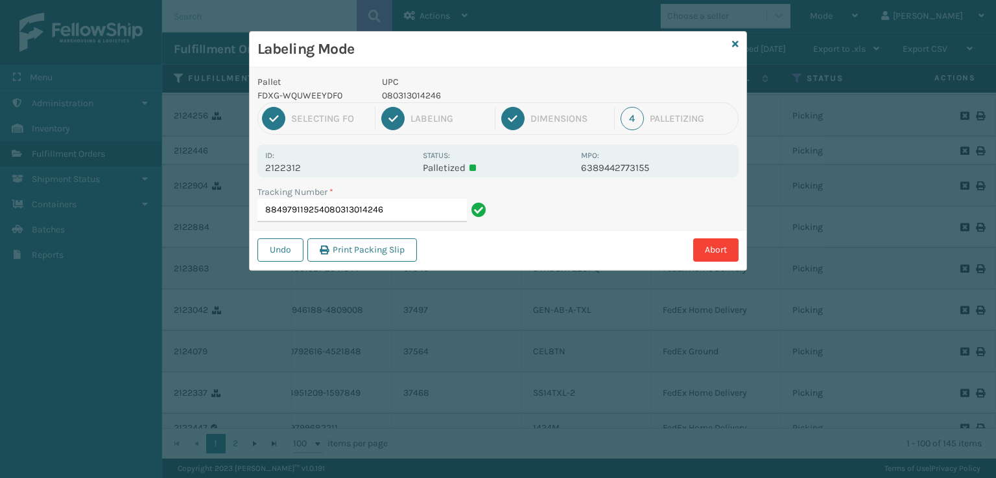
type input "884979119254080313014246"
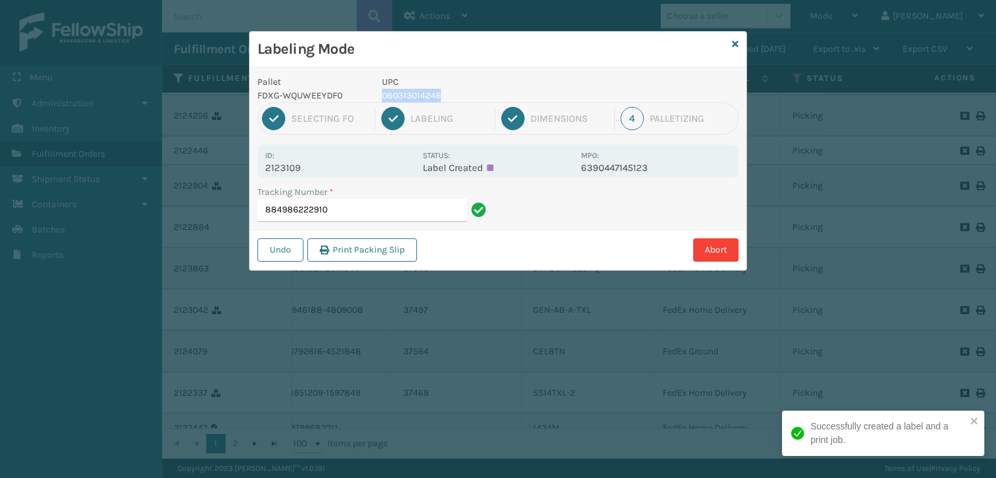
drag, startPoint x: 454, startPoint y: 91, endPoint x: 377, endPoint y: 96, distance: 76.7
click at [377, 96] on div "UPC 080313014246" at bounding box center [477, 88] width 207 height 27
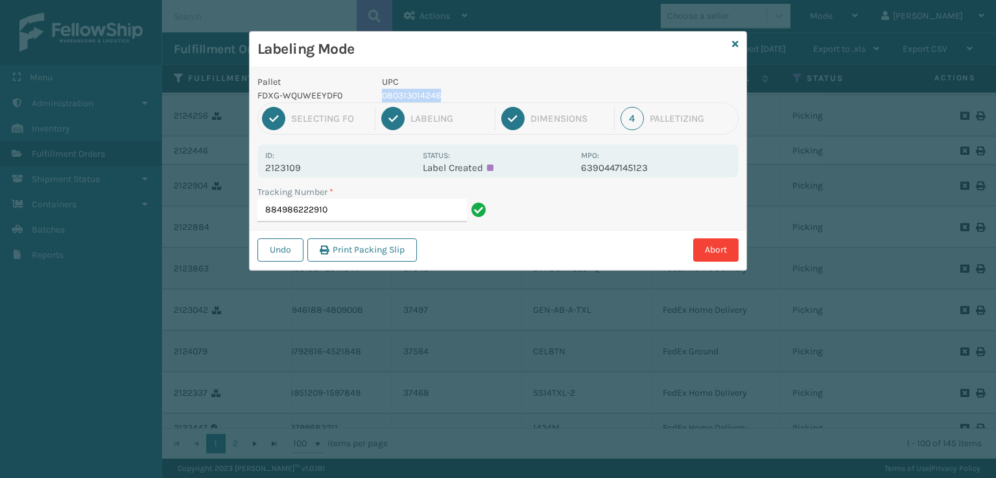
copy p "080313014246"
click at [380, 205] on input "884986222910" at bounding box center [361, 210] width 209 height 23
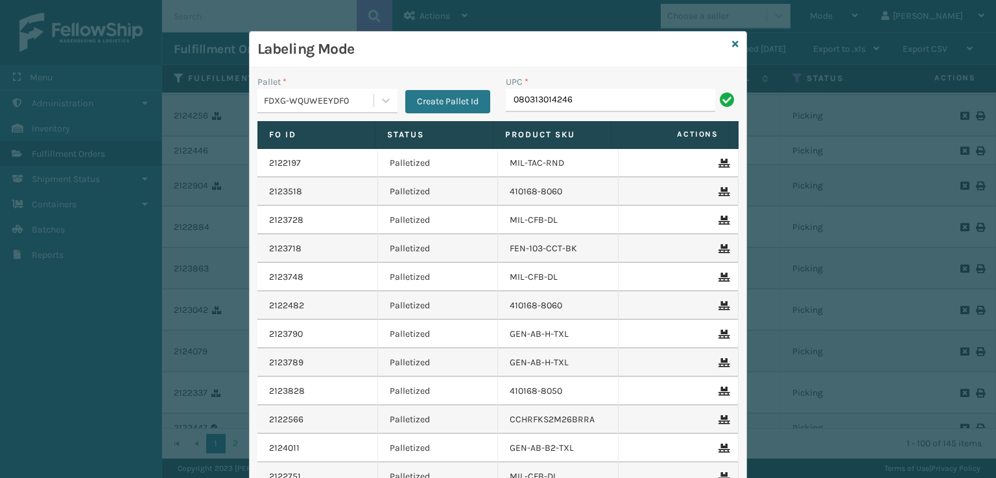
type input "080313014246"
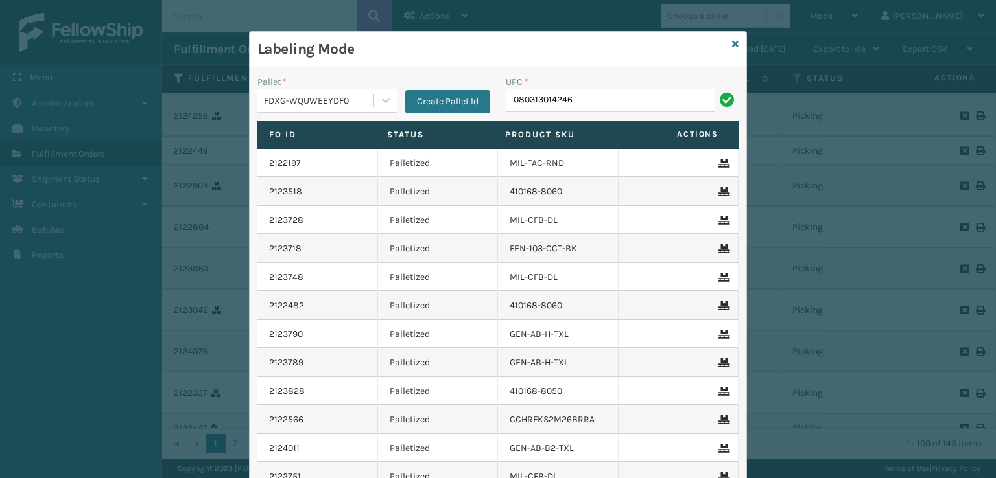
type input "080313014246"
type input "7450"
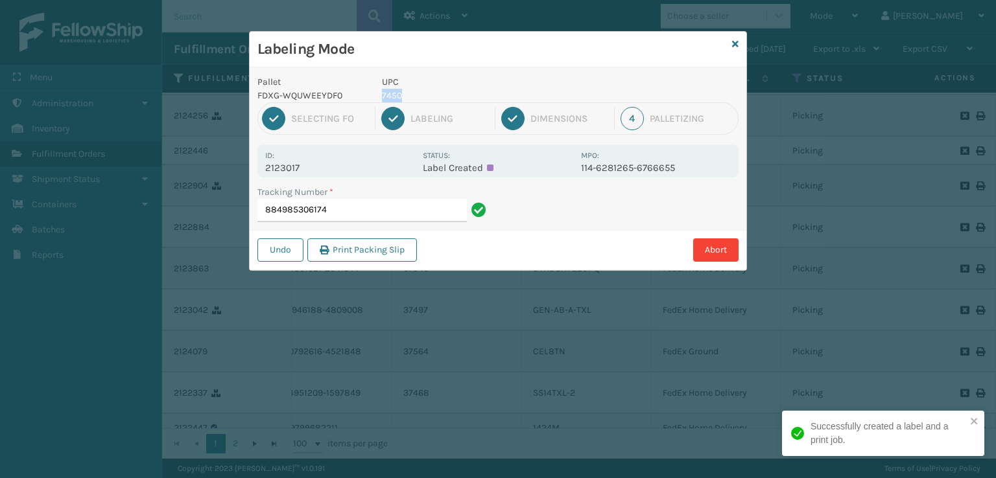
drag, startPoint x: 397, startPoint y: 95, endPoint x: 380, endPoint y: 97, distance: 17.0
click at [380, 97] on div "UPC 7450" at bounding box center [477, 88] width 207 height 27
copy p "7450"
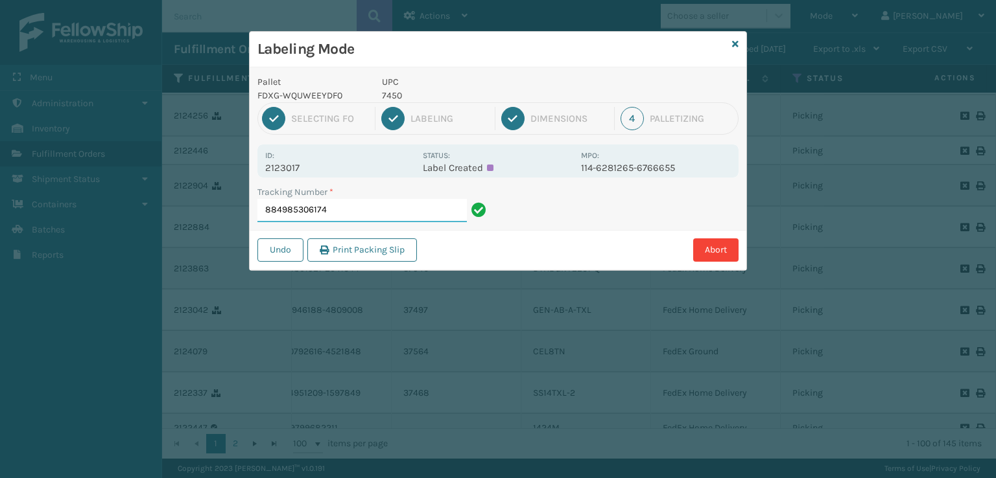
click at [340, 218] on input "884985306174" at bounding box center [361, 210] width 209 height 23
paste input "7450"
type input "8849853061747450"
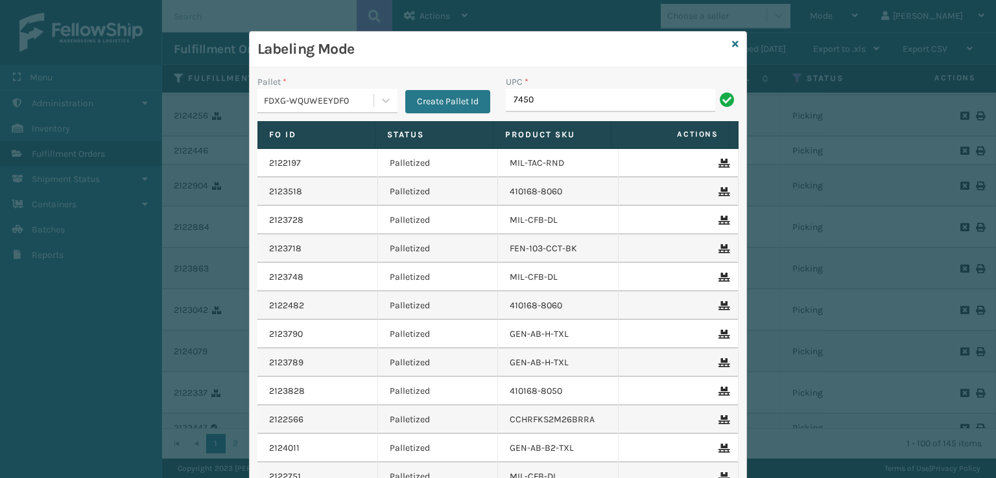
type input "7450"
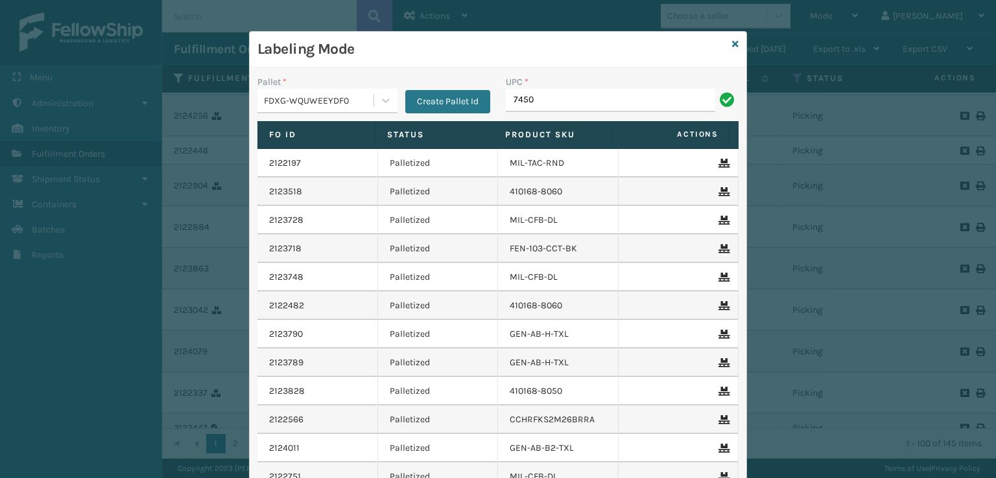
type input "7450"
type input "74503"
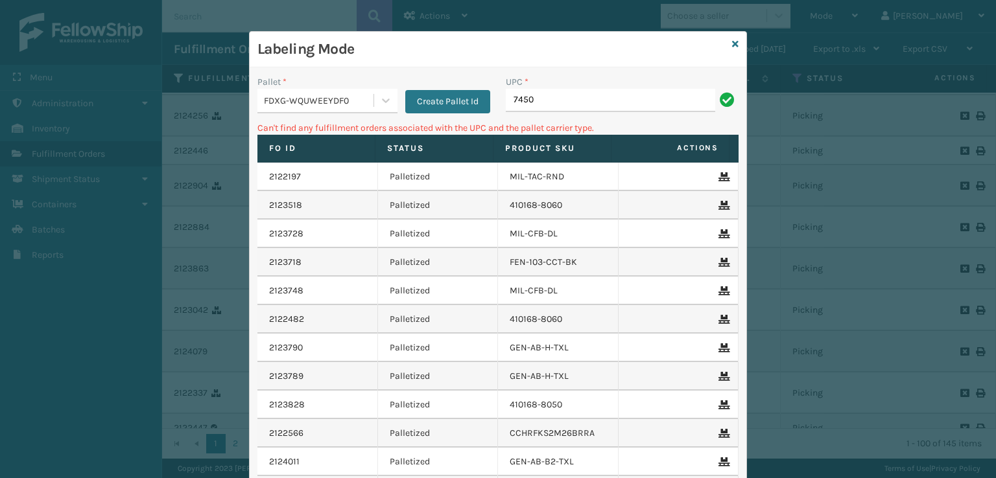
type input "7450"
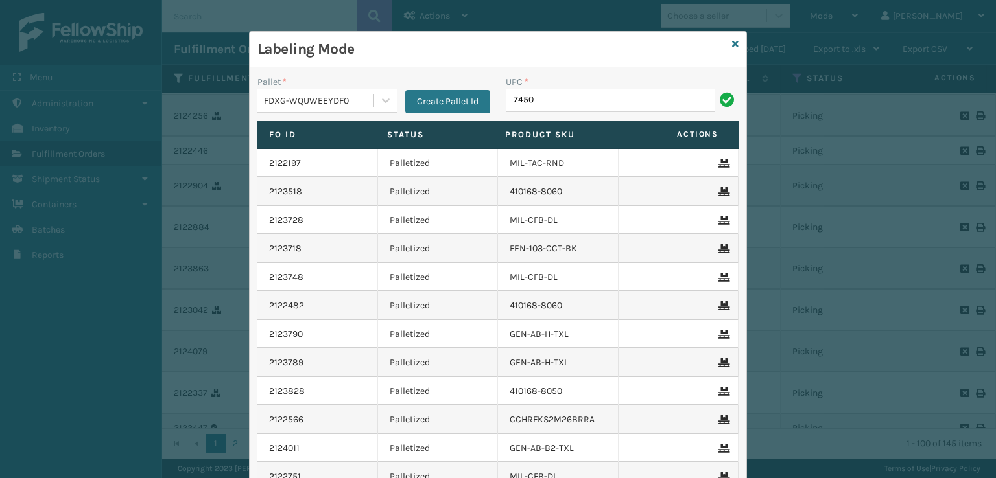
type input "7450"
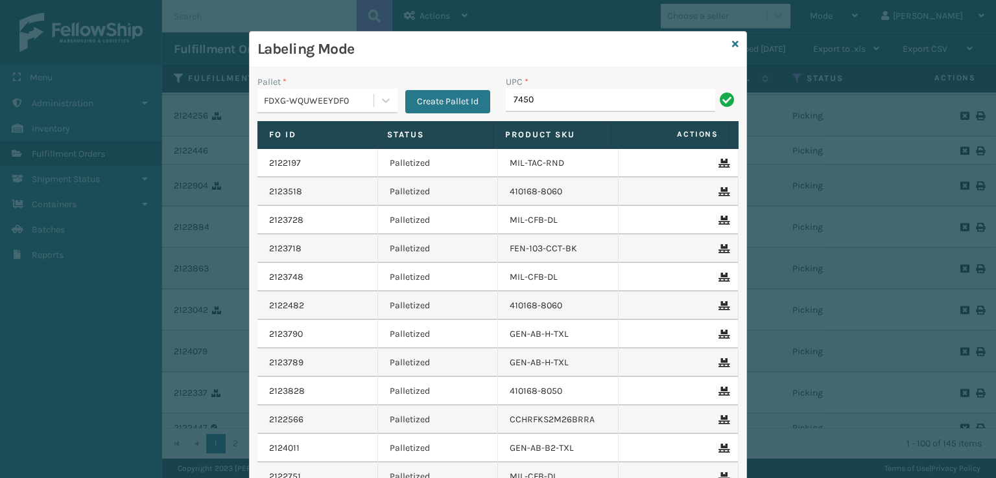
type input "7450"
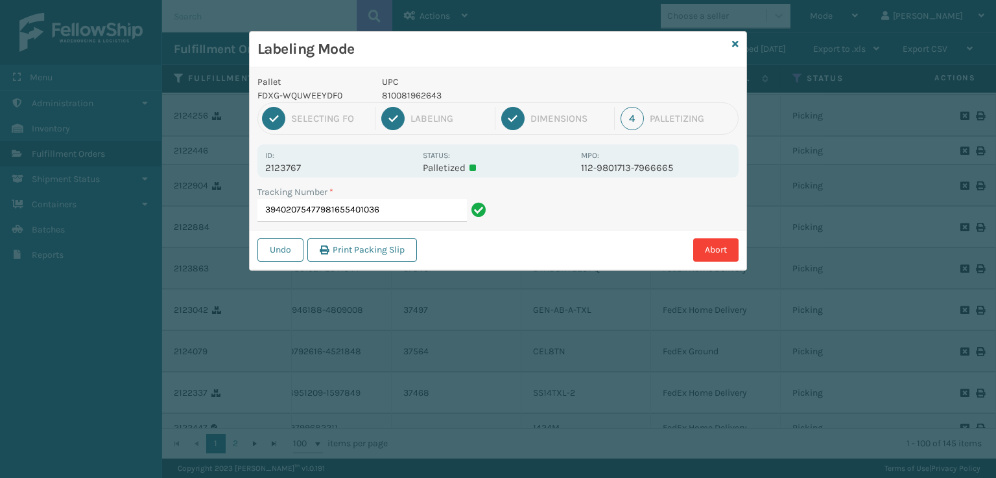
type input "394020754779816554010361"
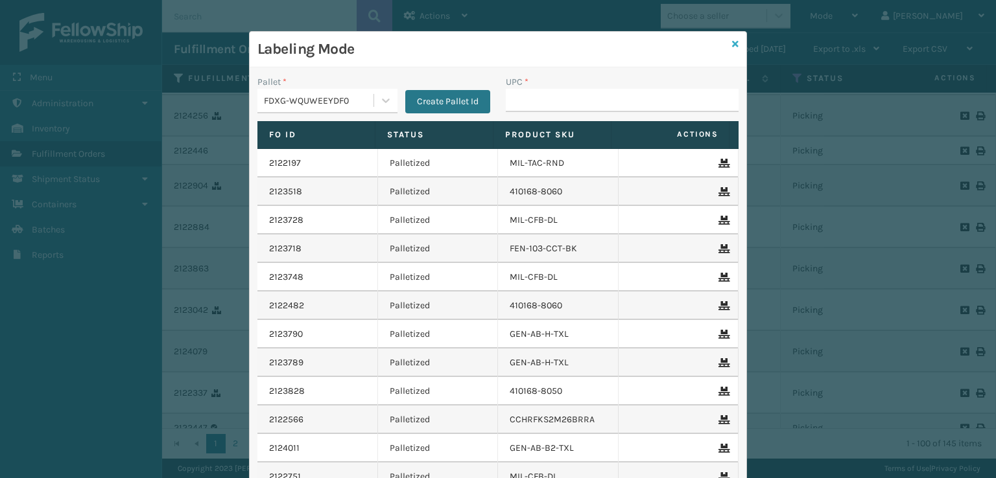
click at [733, 42] on icon at bounding box center [735, 44] width 6 height 9
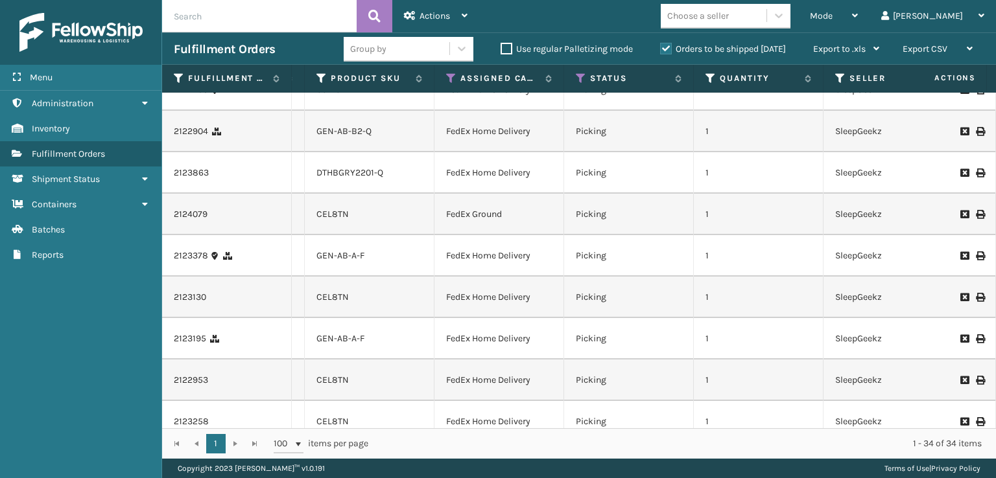
scroll to position [259, 518]
